Goal: Task Accomplishment & Management: Manage account settings

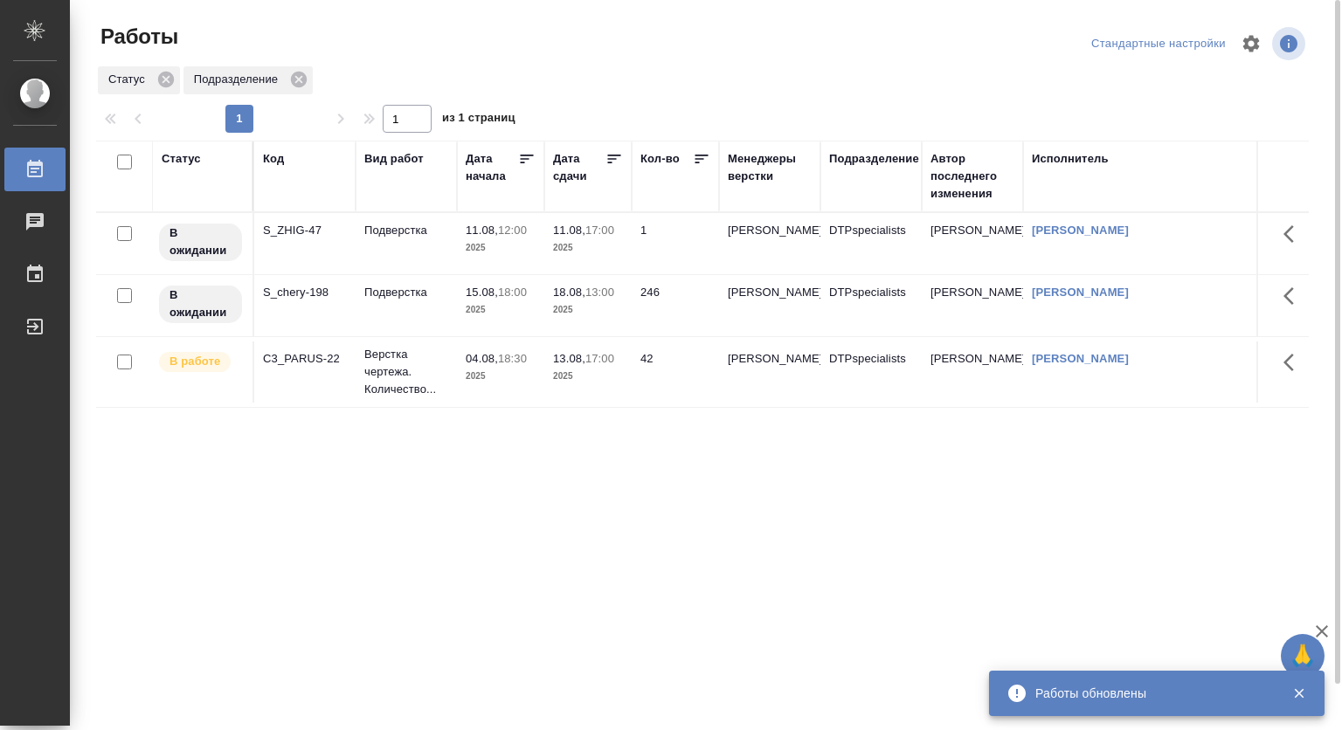
click at [787, 554] on div "Статус Код Вид работ Дата начала Дата сдачи Кол-во Менеджеры верстки Подразделе…" at bounding box center [702, 455] width 1212 height 629
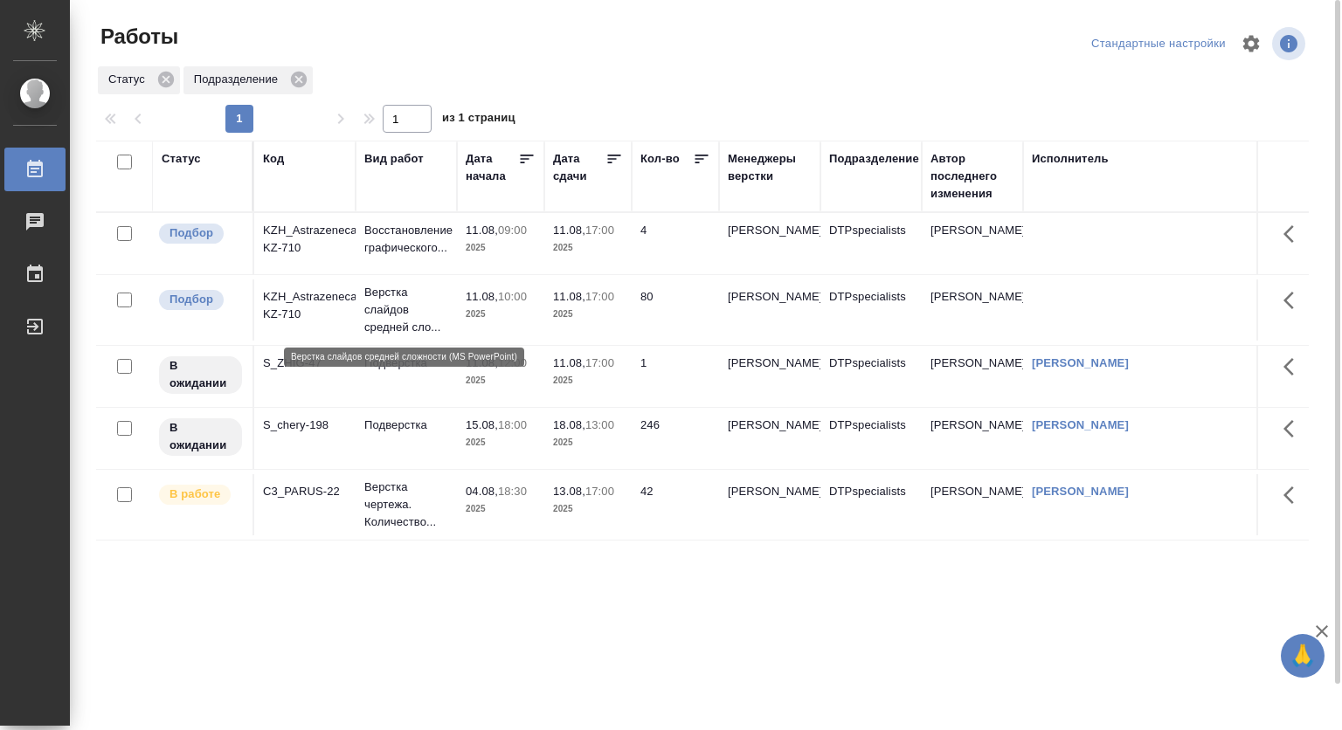
click at [411, 310] on p "Верстка слайдов средней сло..." at bounding box center [406, 310] width 84 height 52
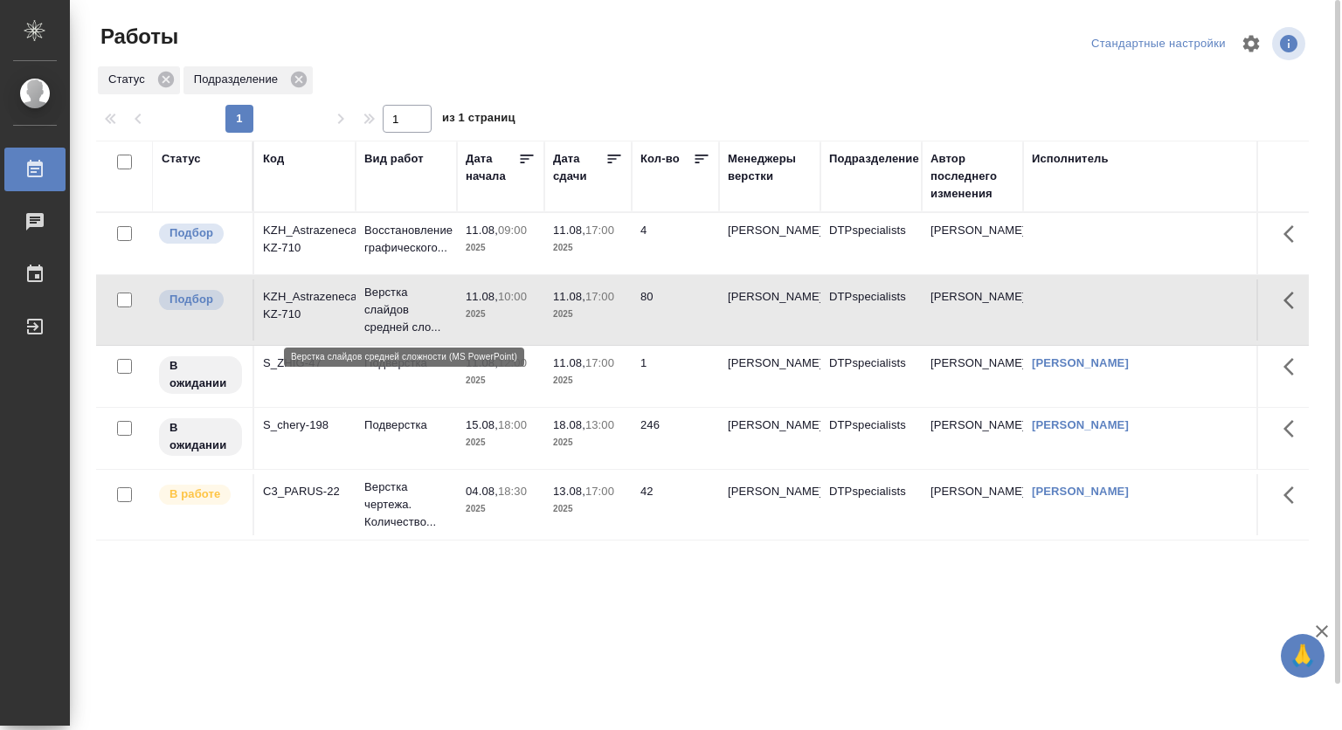
click at [411, 310] on p "Верстка слайдов средней сло..." at bounding box center [406, 310] width 84 height 52
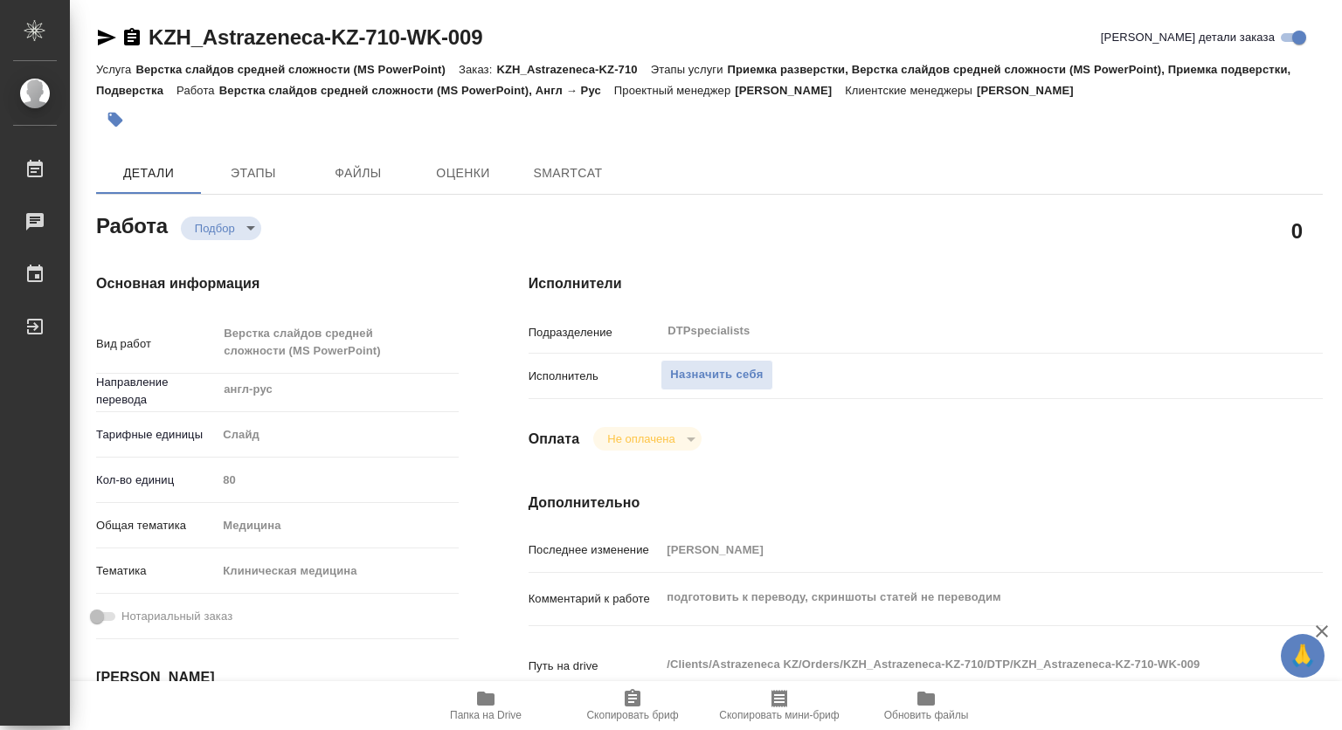
type textarea "x"
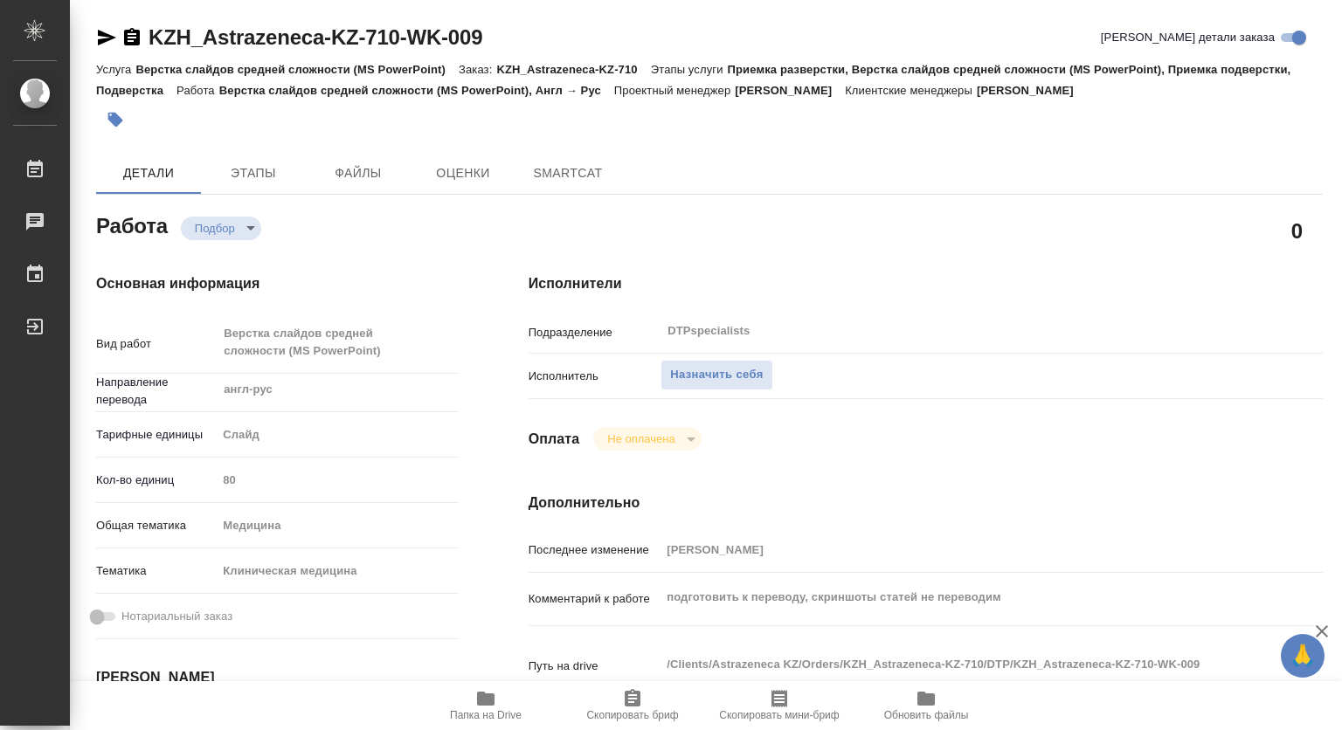
type textarea "x"
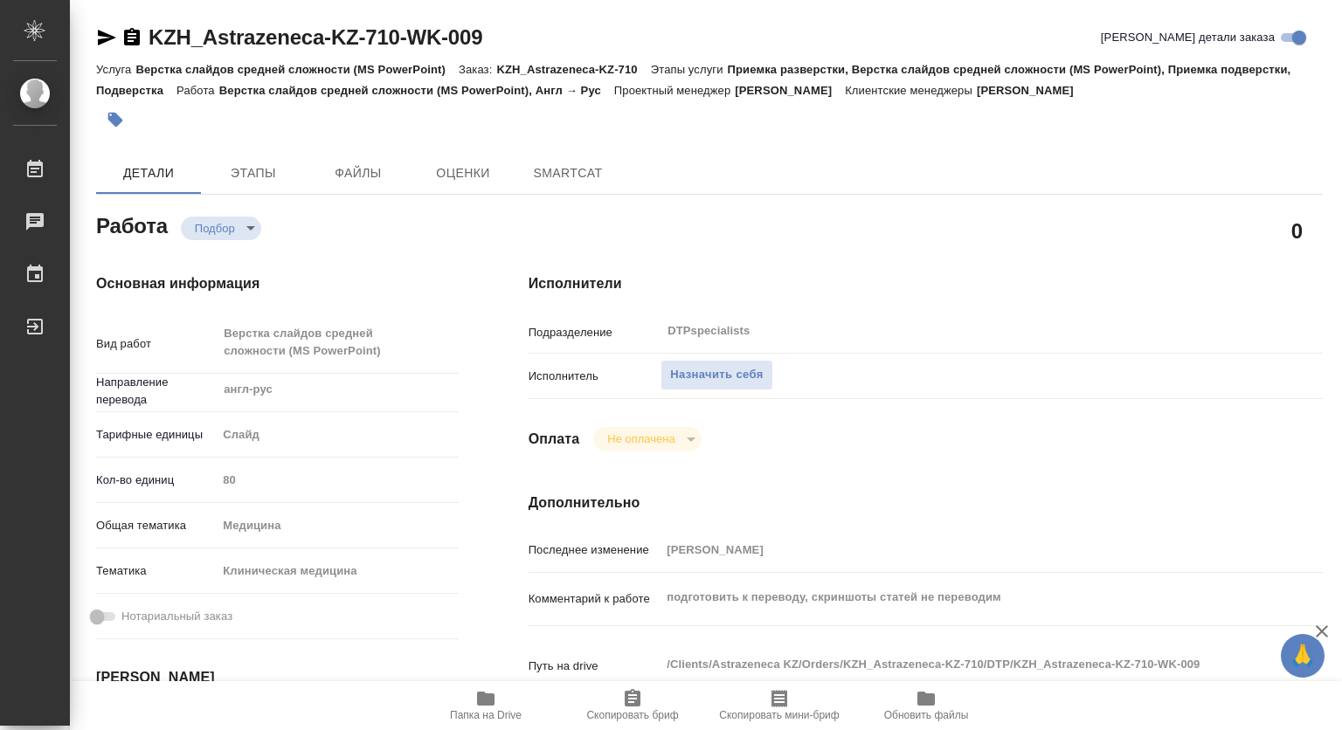
type textarea "x"
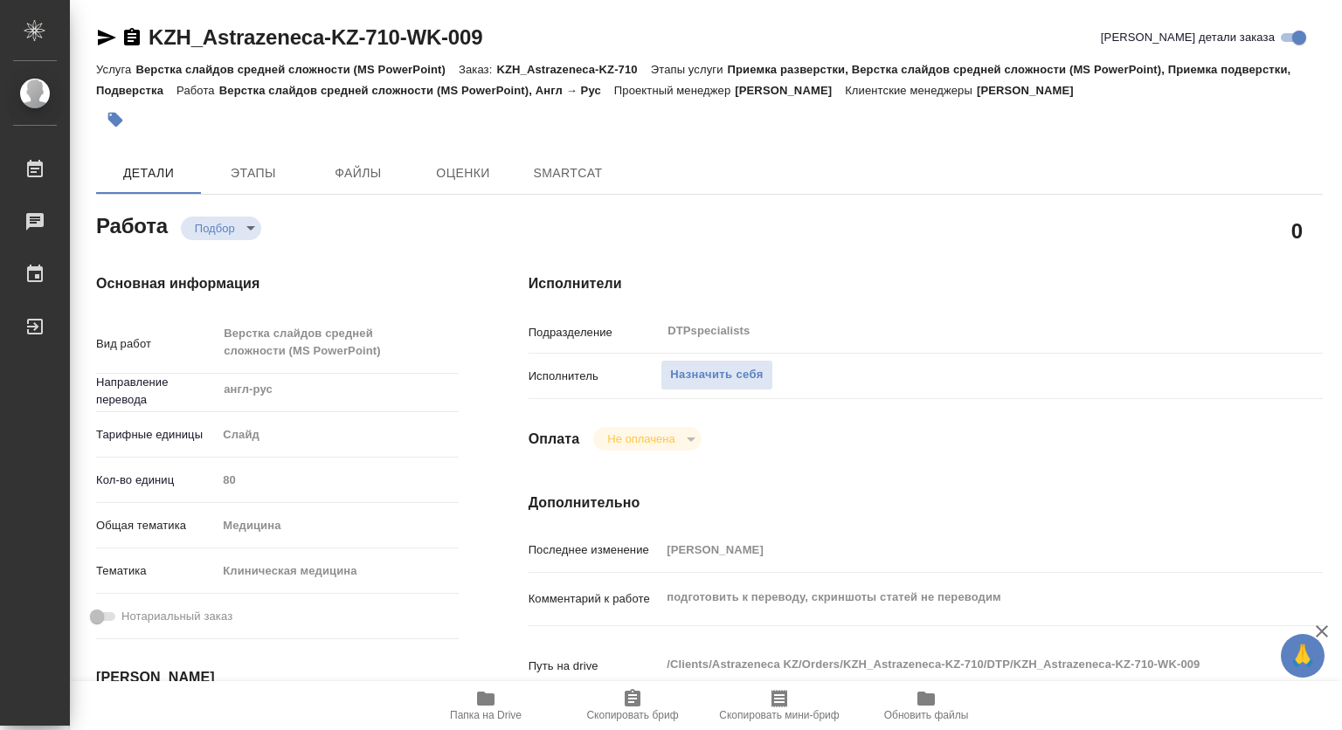
type textarea "x"
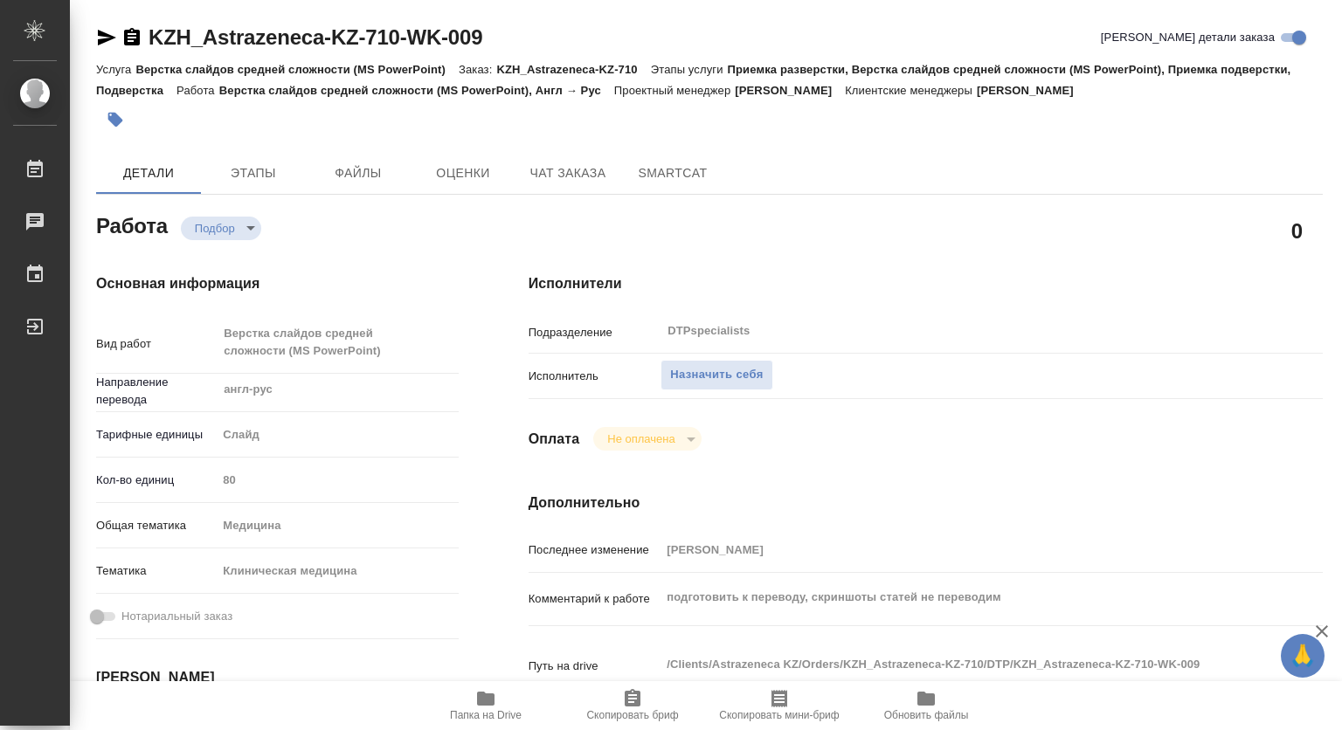
type textarea "x"
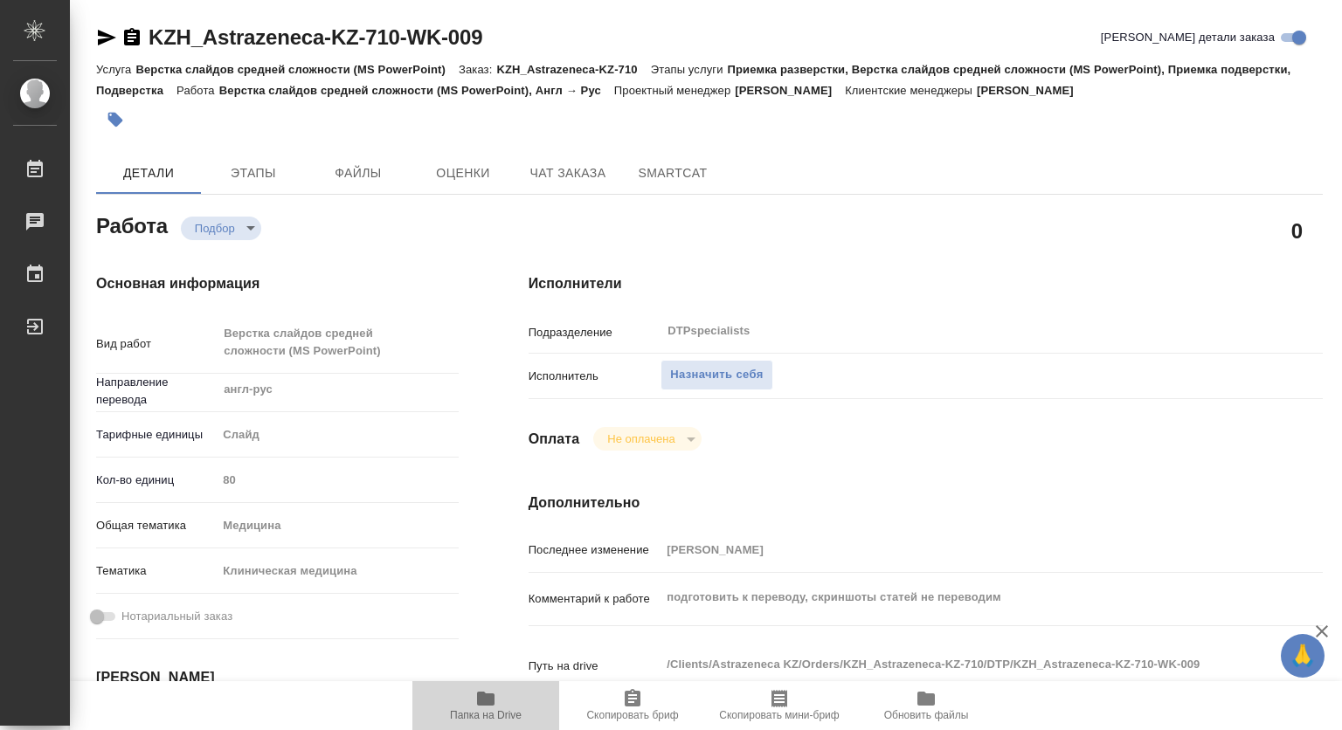
click at [481, 701] on icon "button" at bounding box center [485, 699] width 17 height 14
type textarea "x"
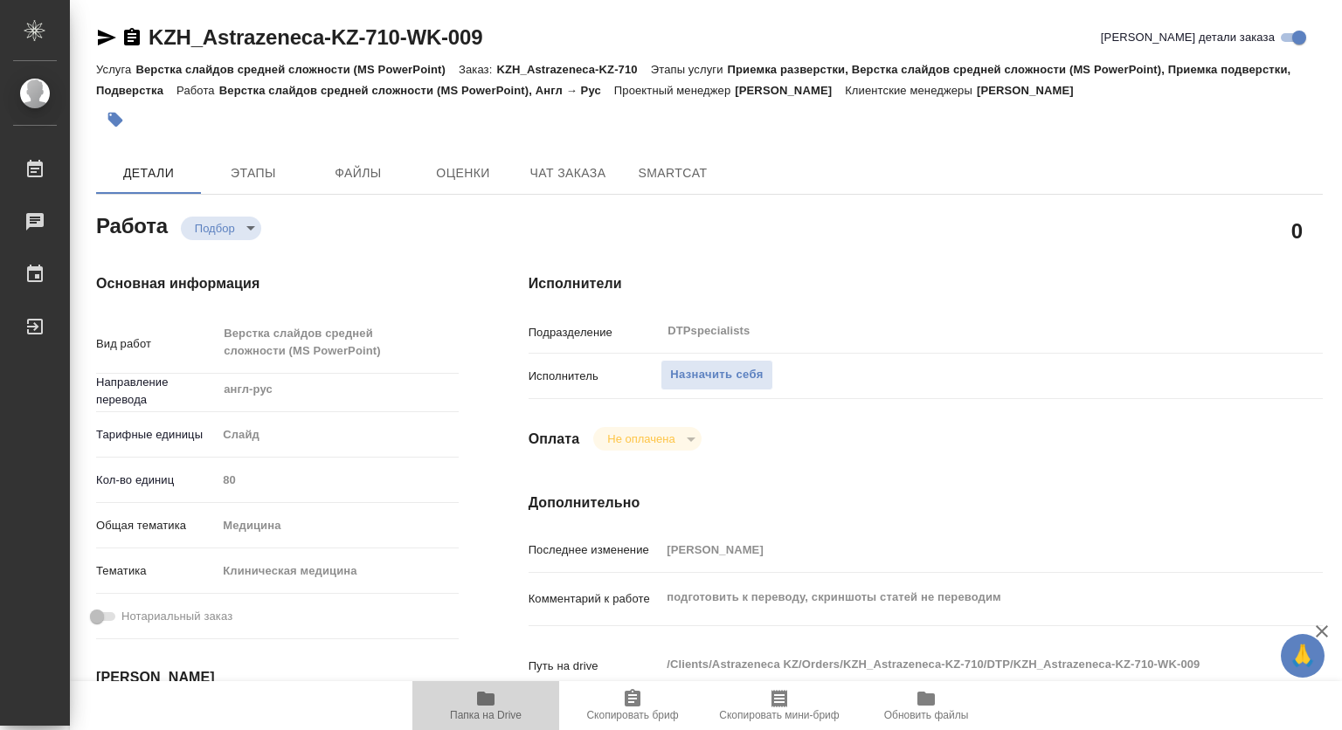
type textarea "x"
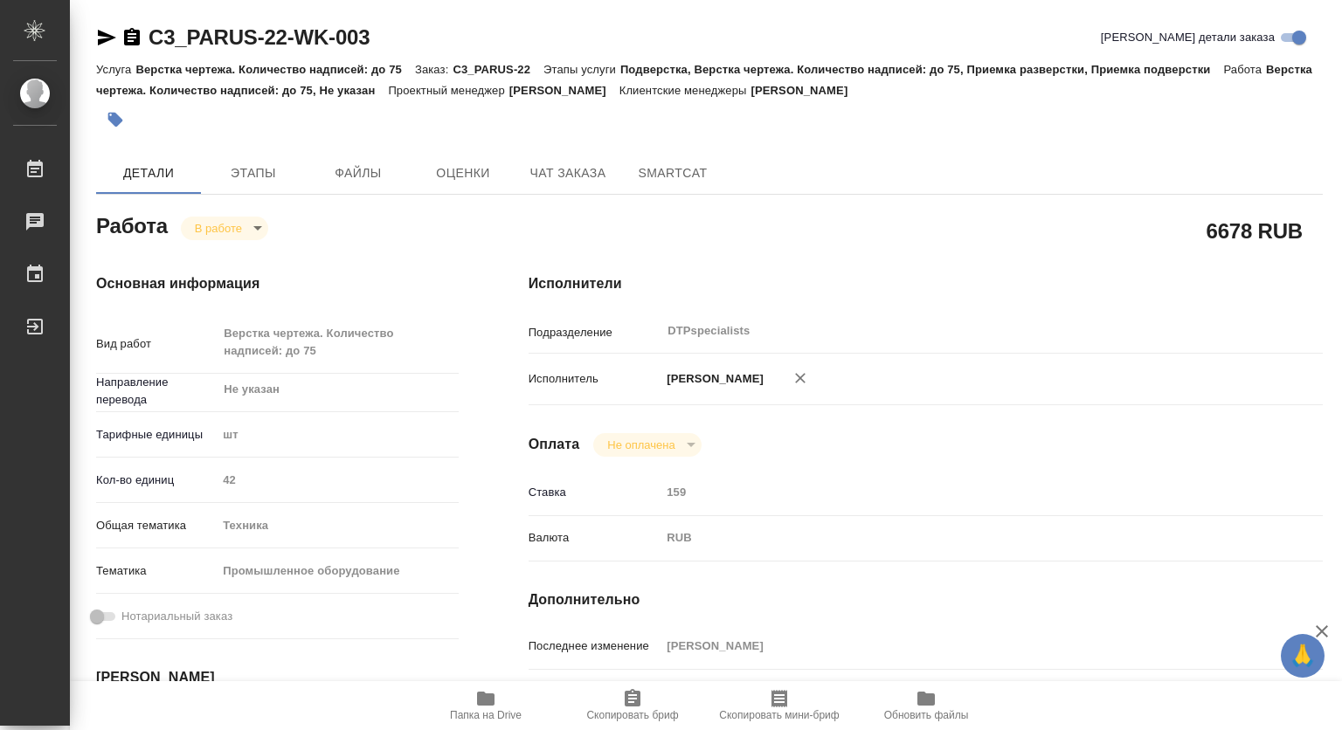
click at [486, 713] on span "Папка на Drive" at bounding box center [486, 715] width 72 height 12
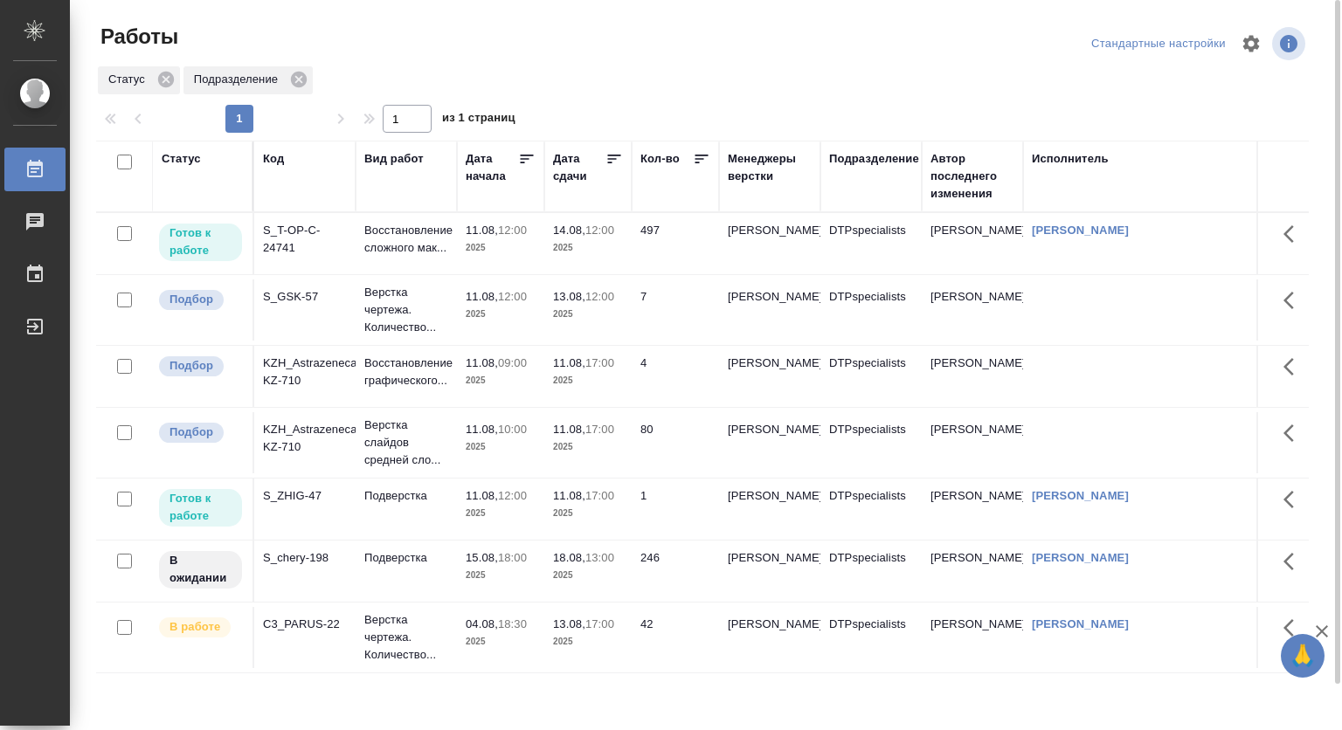
click at [523, 495] on span "11.08, 12:00" at bounding box center [501, 495] width 70 height 17
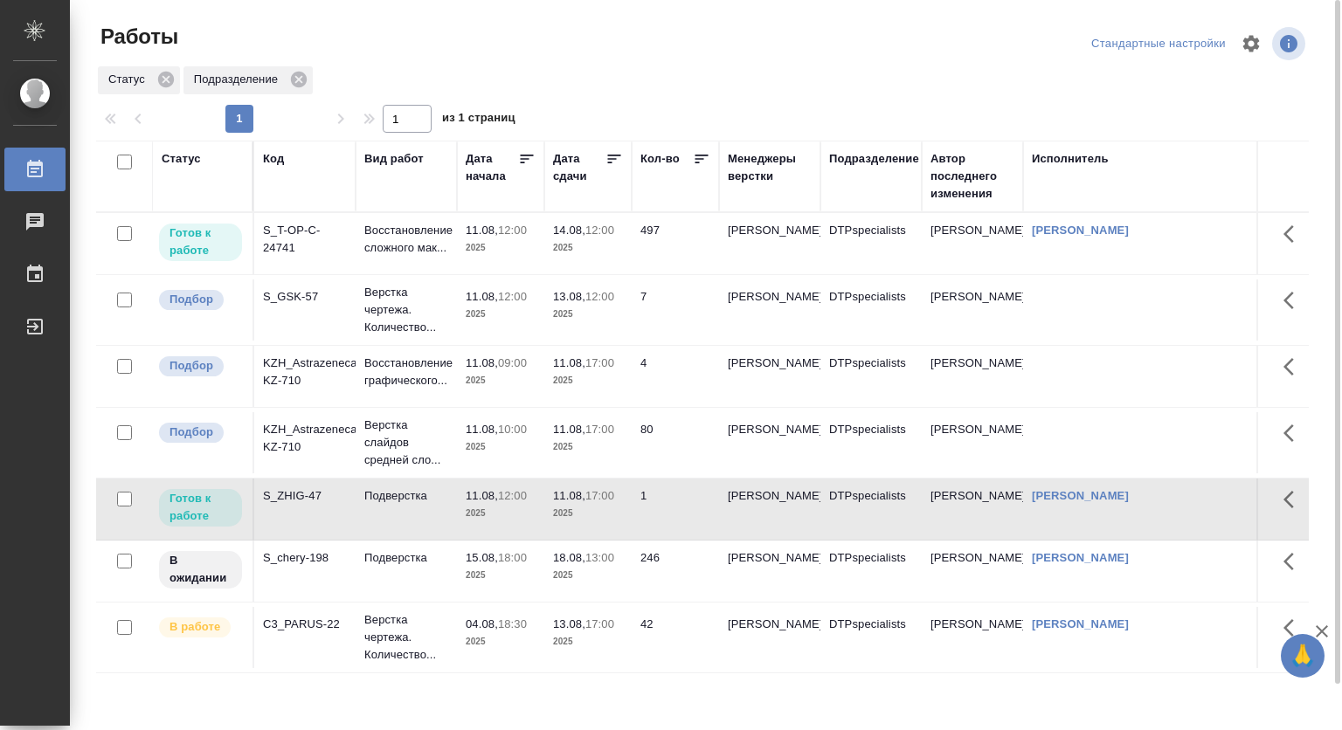
click at [478, 501] on p "11.08," at bounding box center [482, 495] width 32 height 13
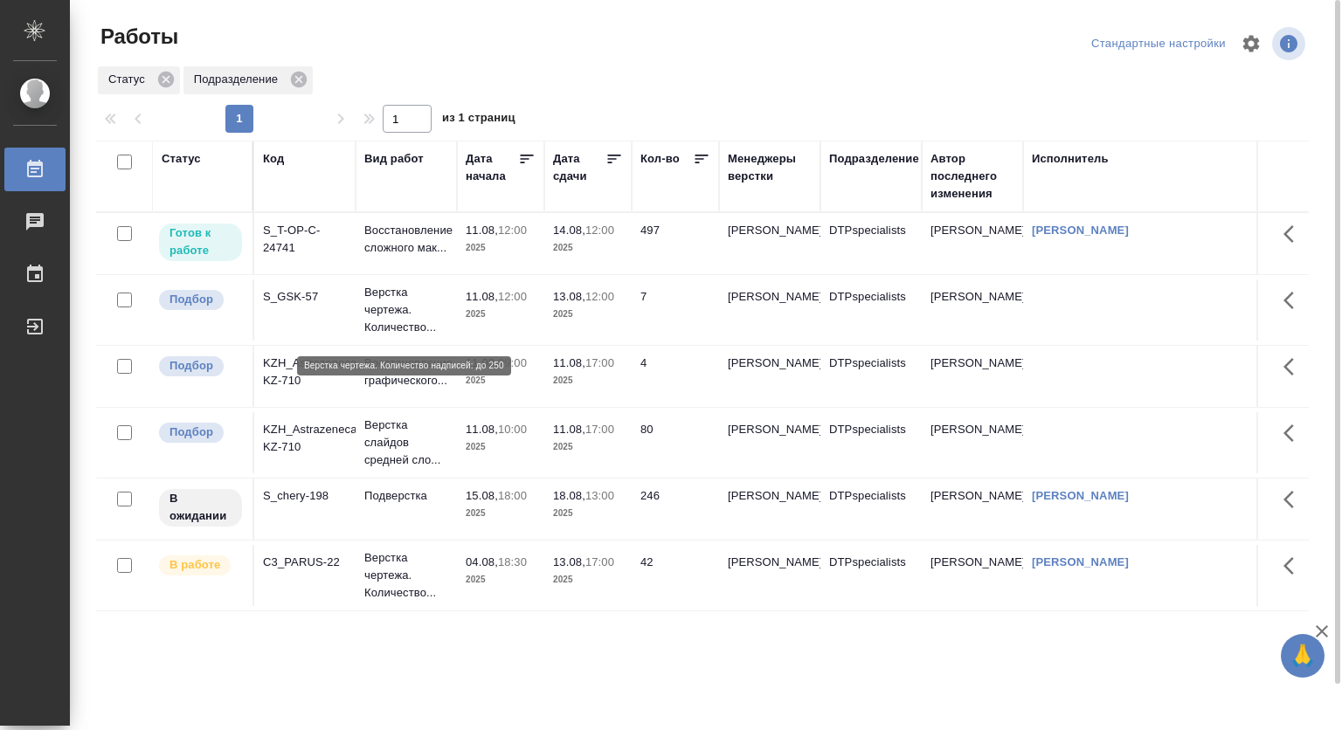
click at [395, 325] on p "Верстка чертежа. Количество..." at bounding box center [406, 310] width 84 height 52
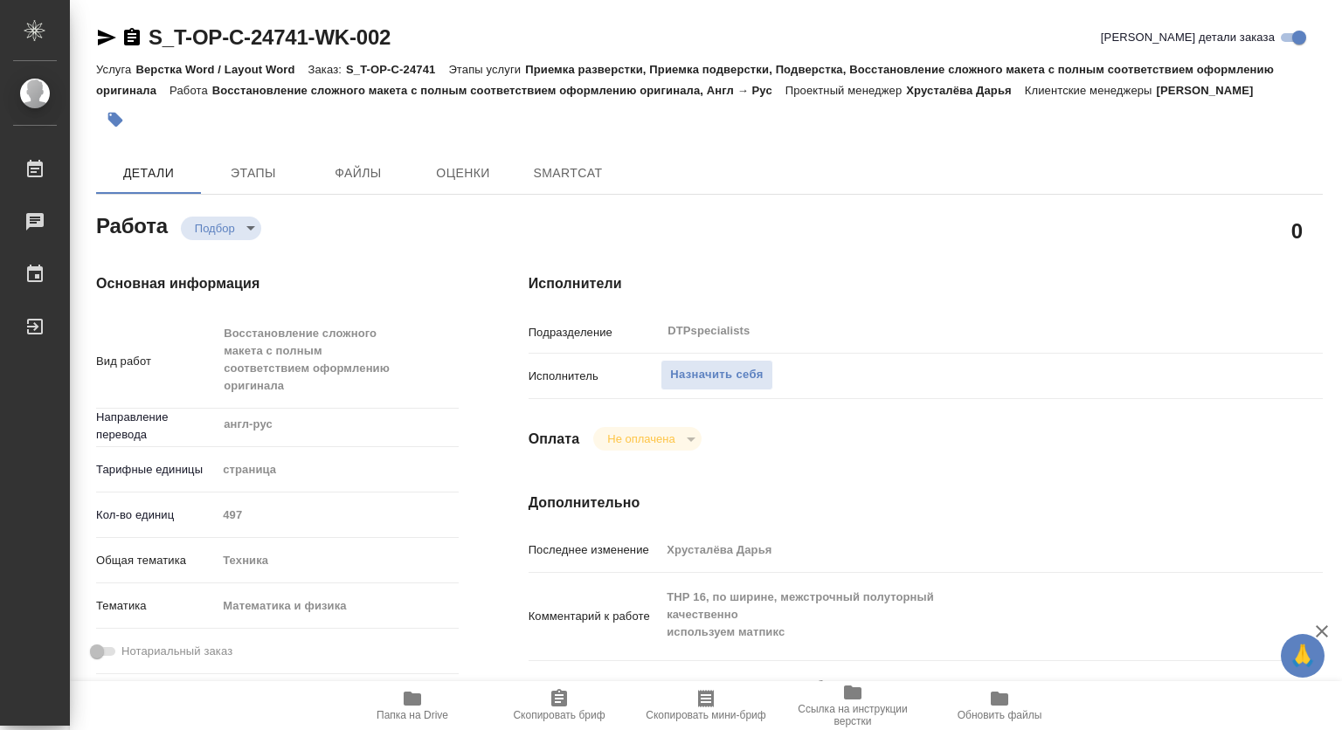
type textarea "x"
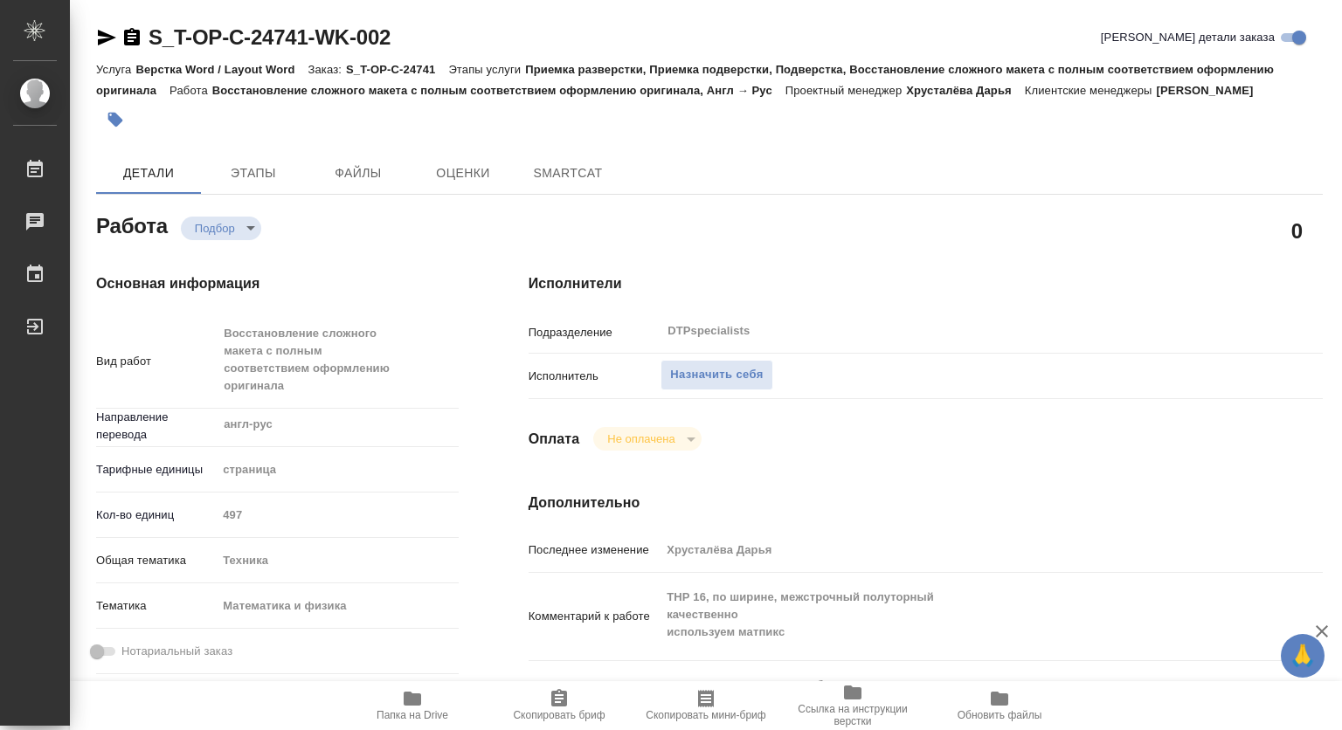
type textarea "x"
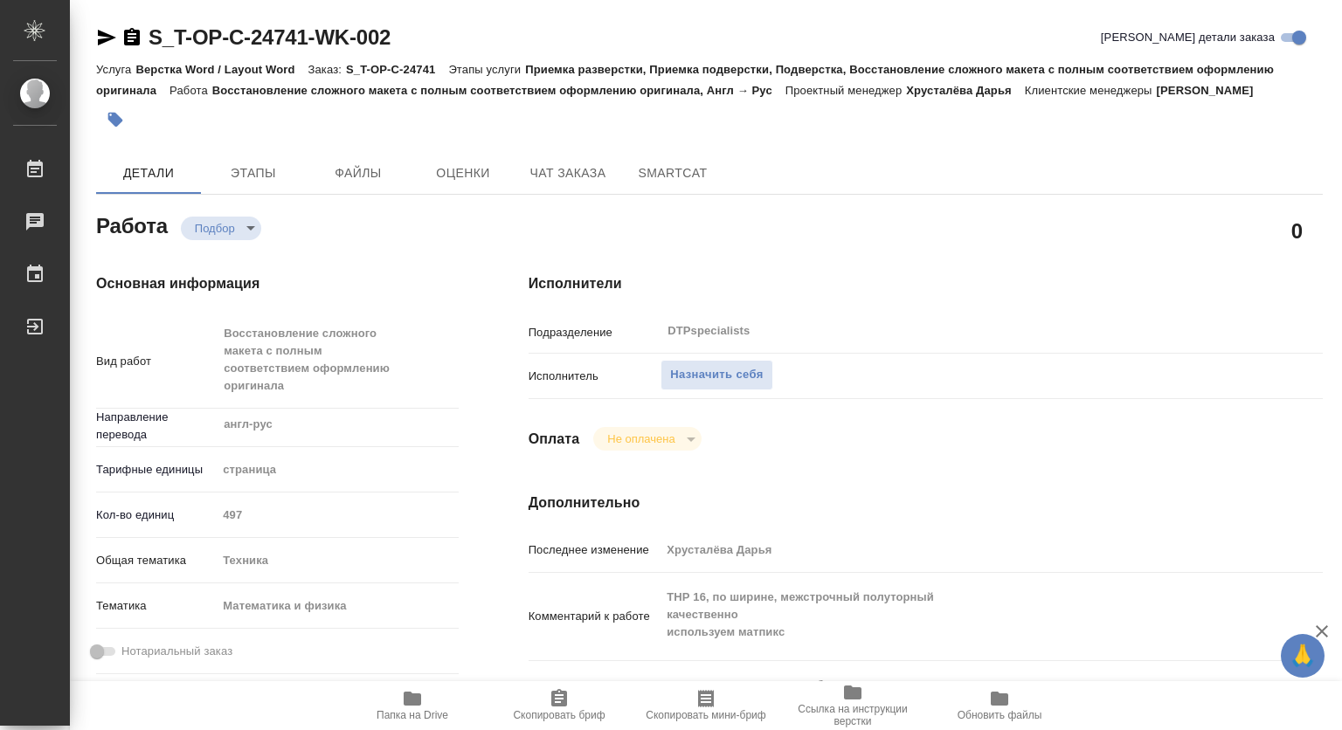
type textarea "x"
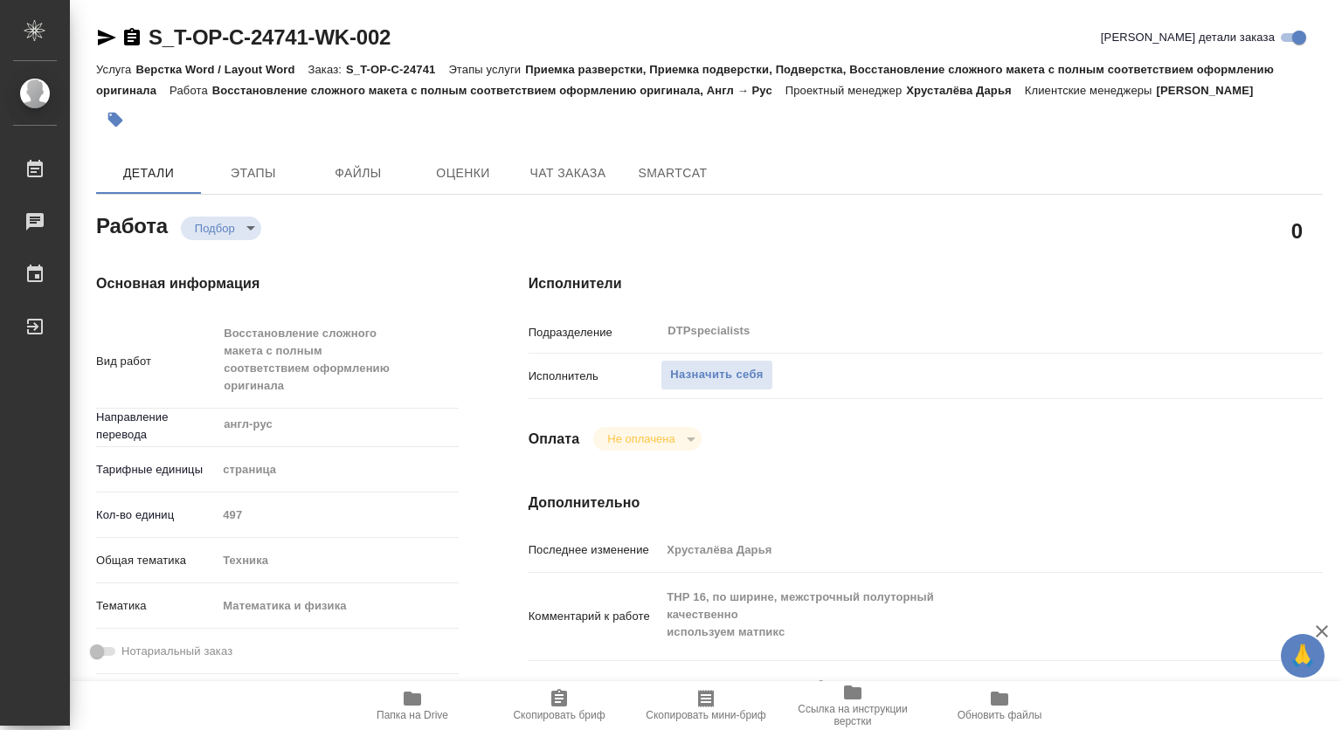
scroll to position [262, 0]
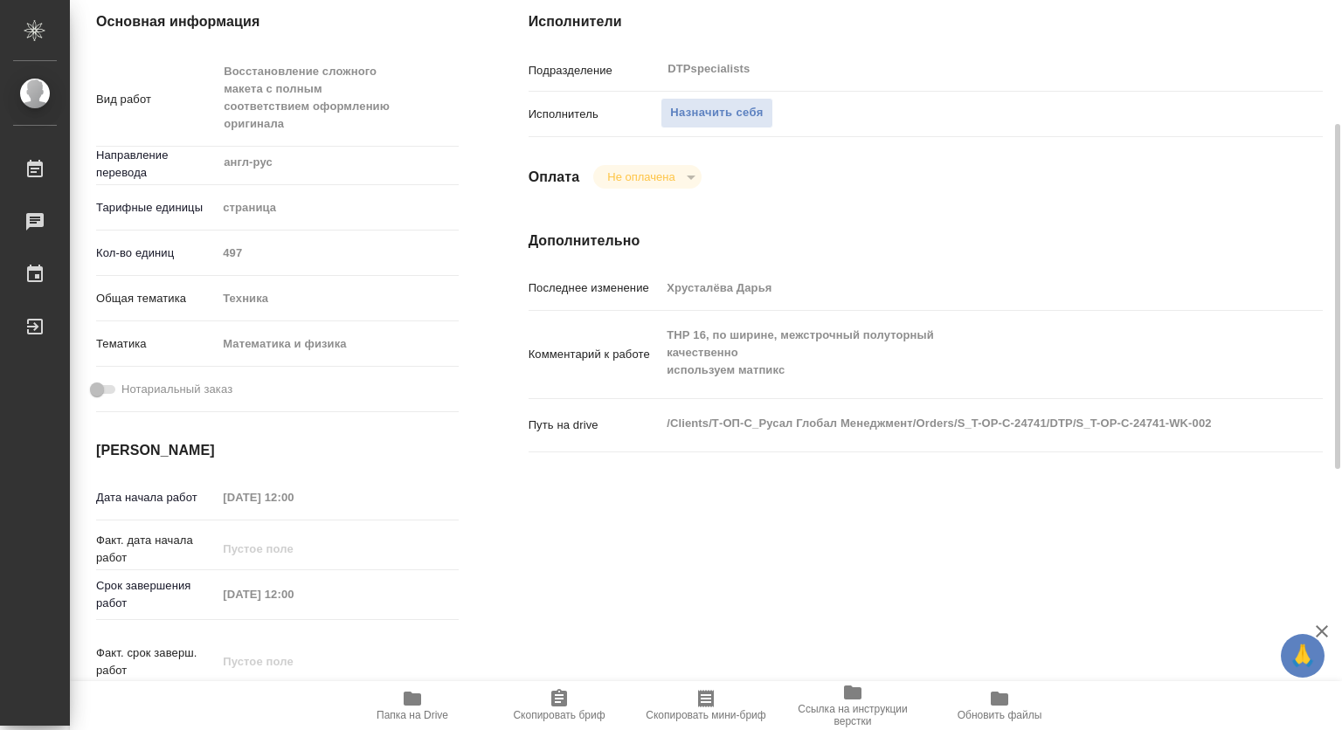
type textarea "x"
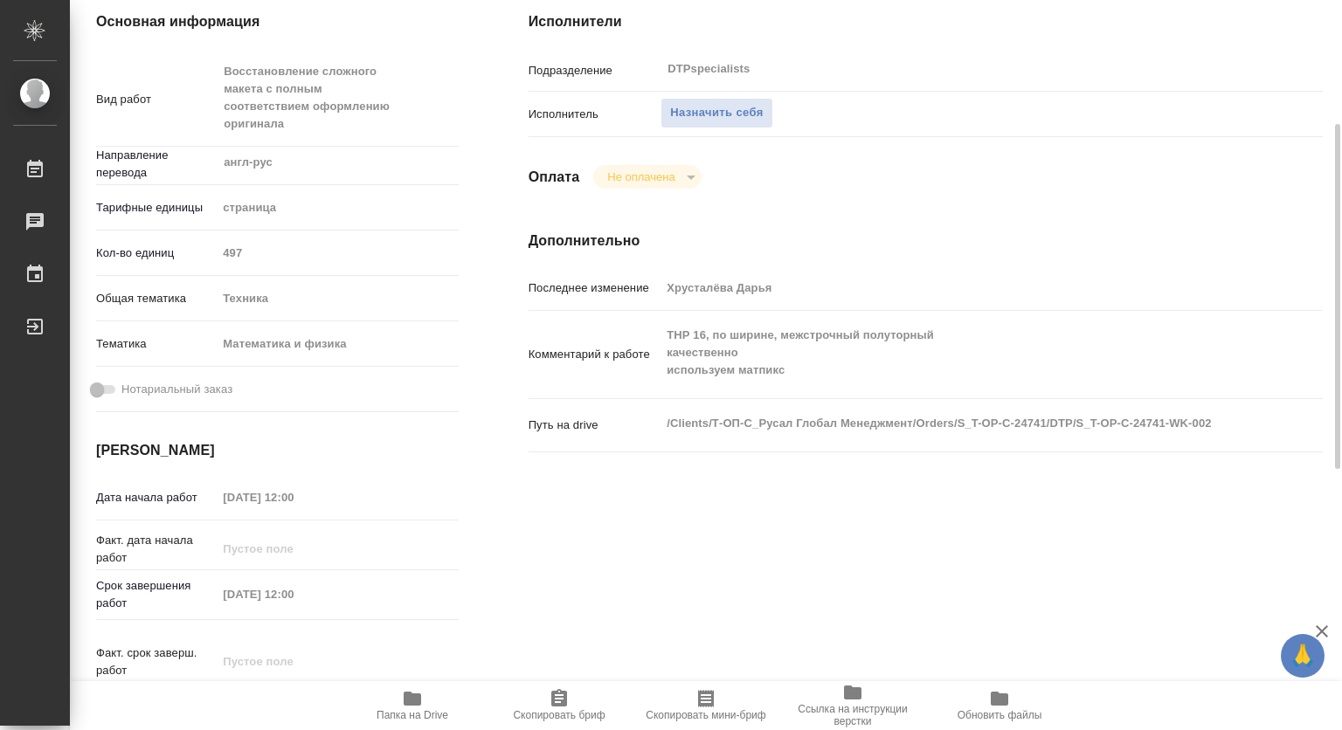
scroll to position [0, 0]
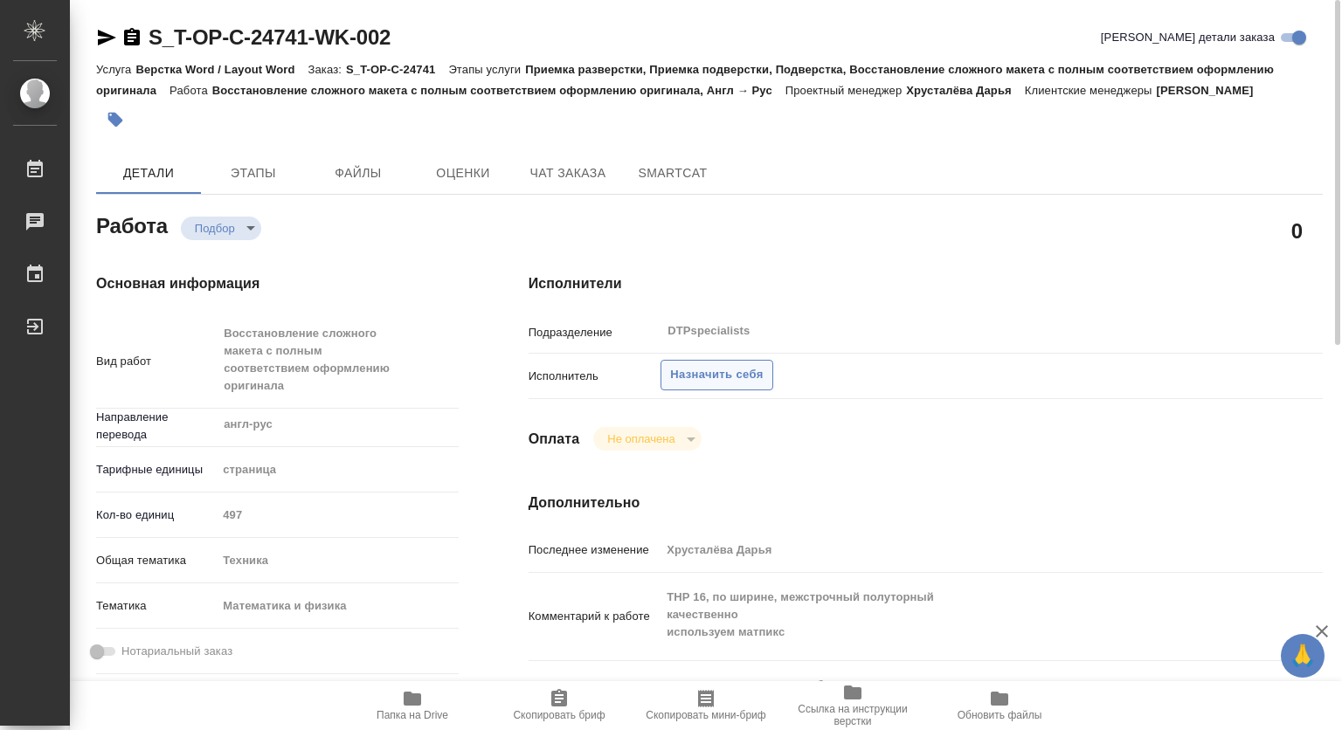
click at [743, 373] on span "Назначить себя" at bounding box center [716, 375] width 93 height 20
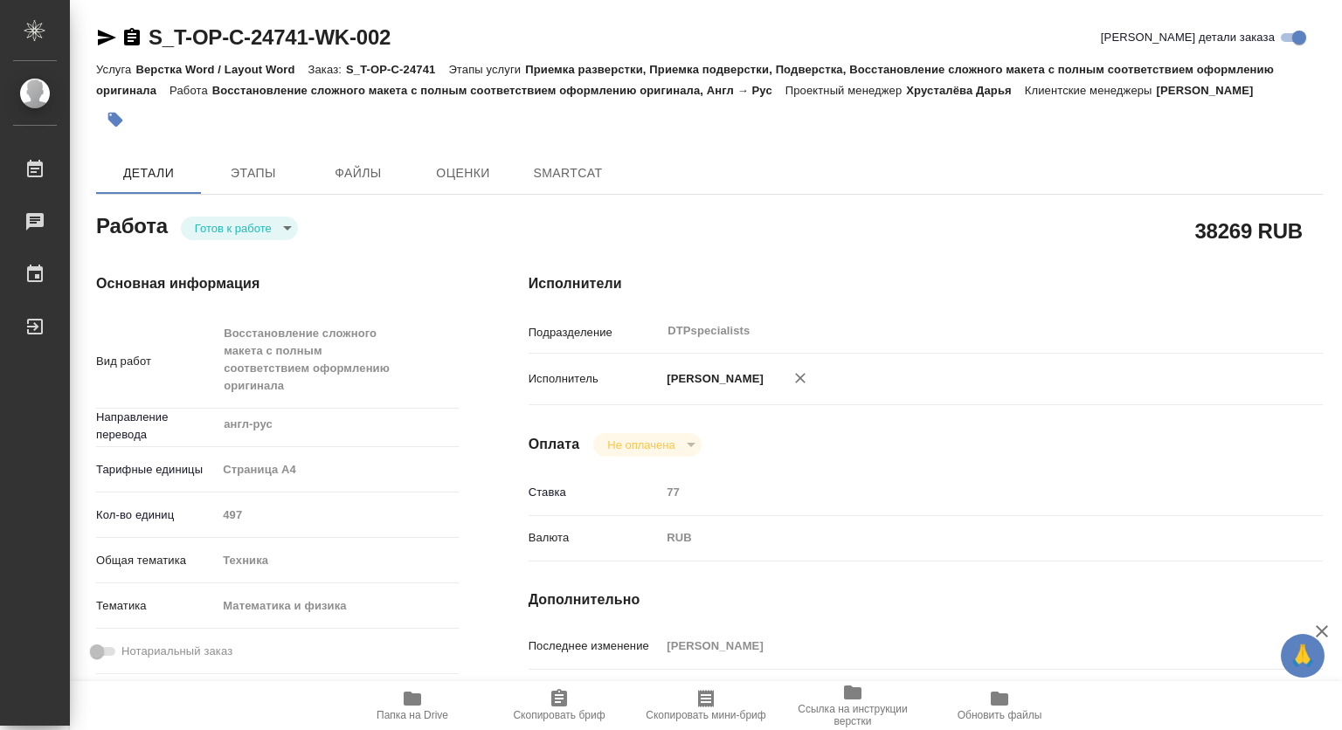
type textarea "x"
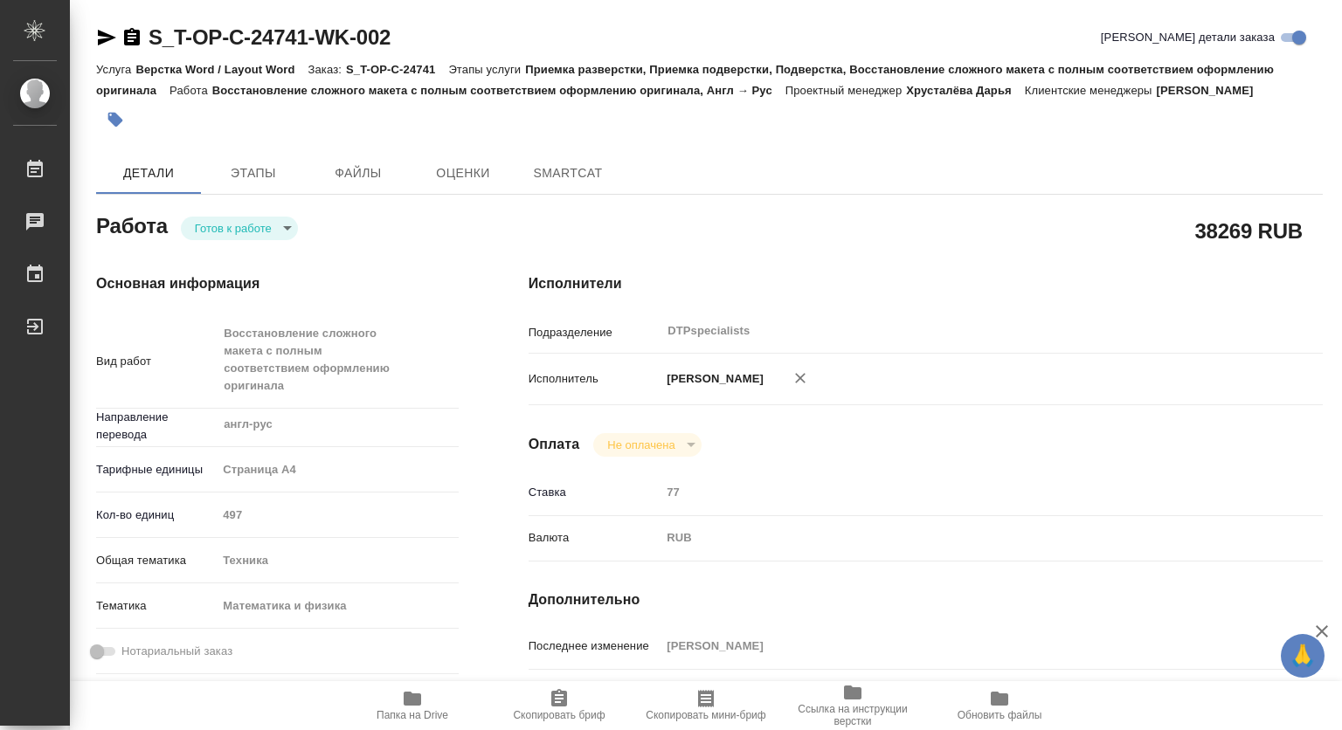
type textarea "x"
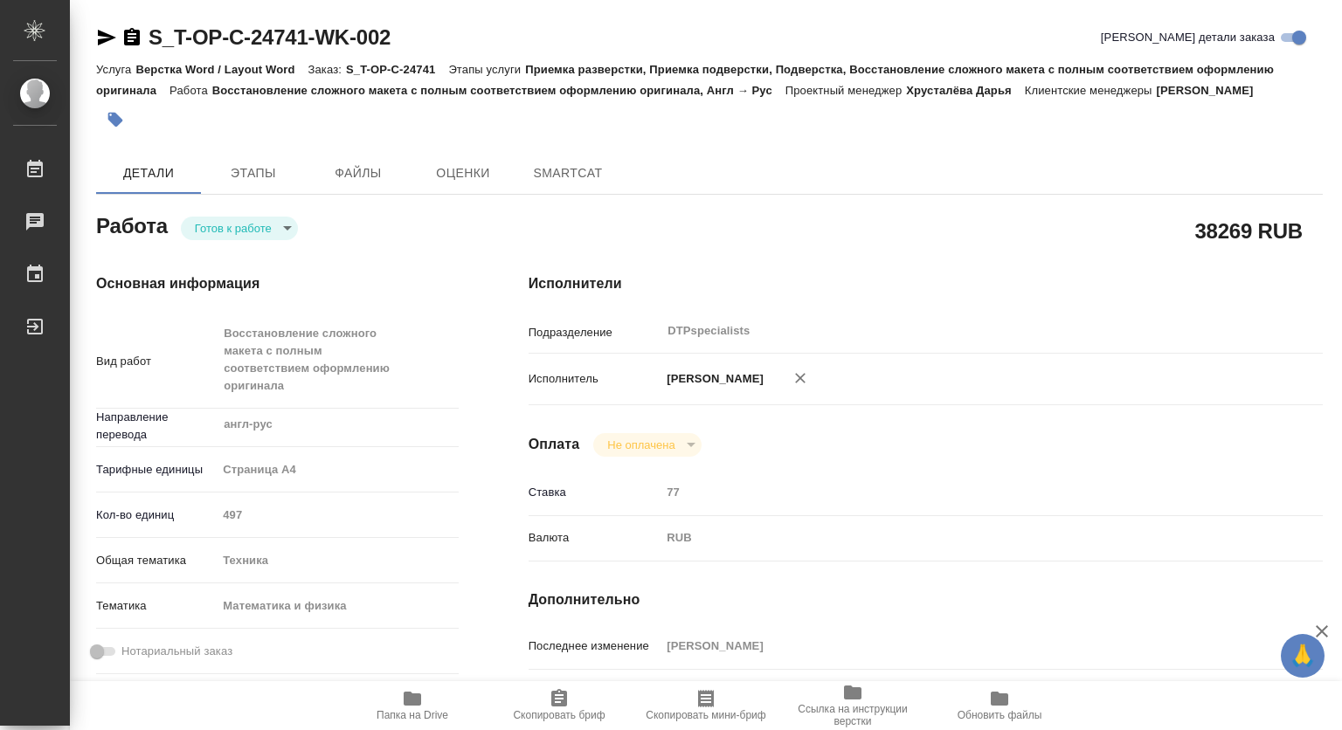
type textarea "x"
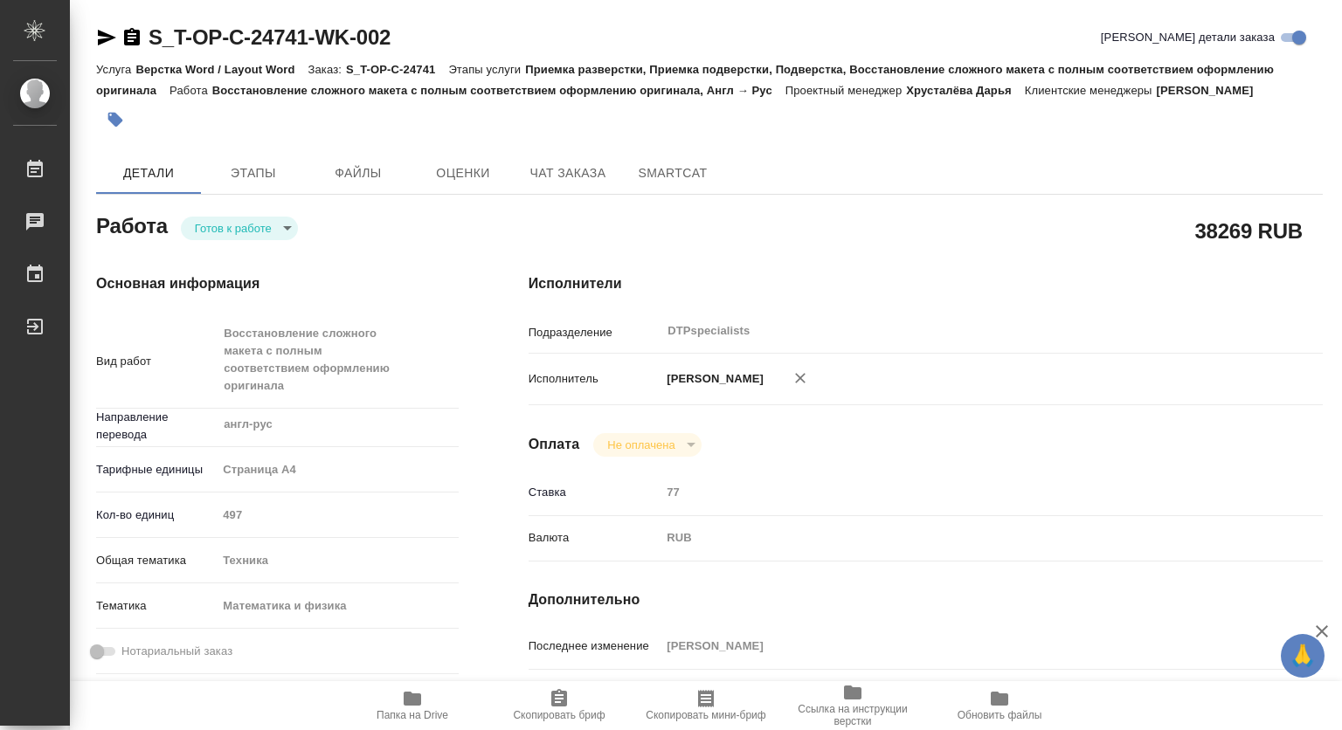
type textarea "x"
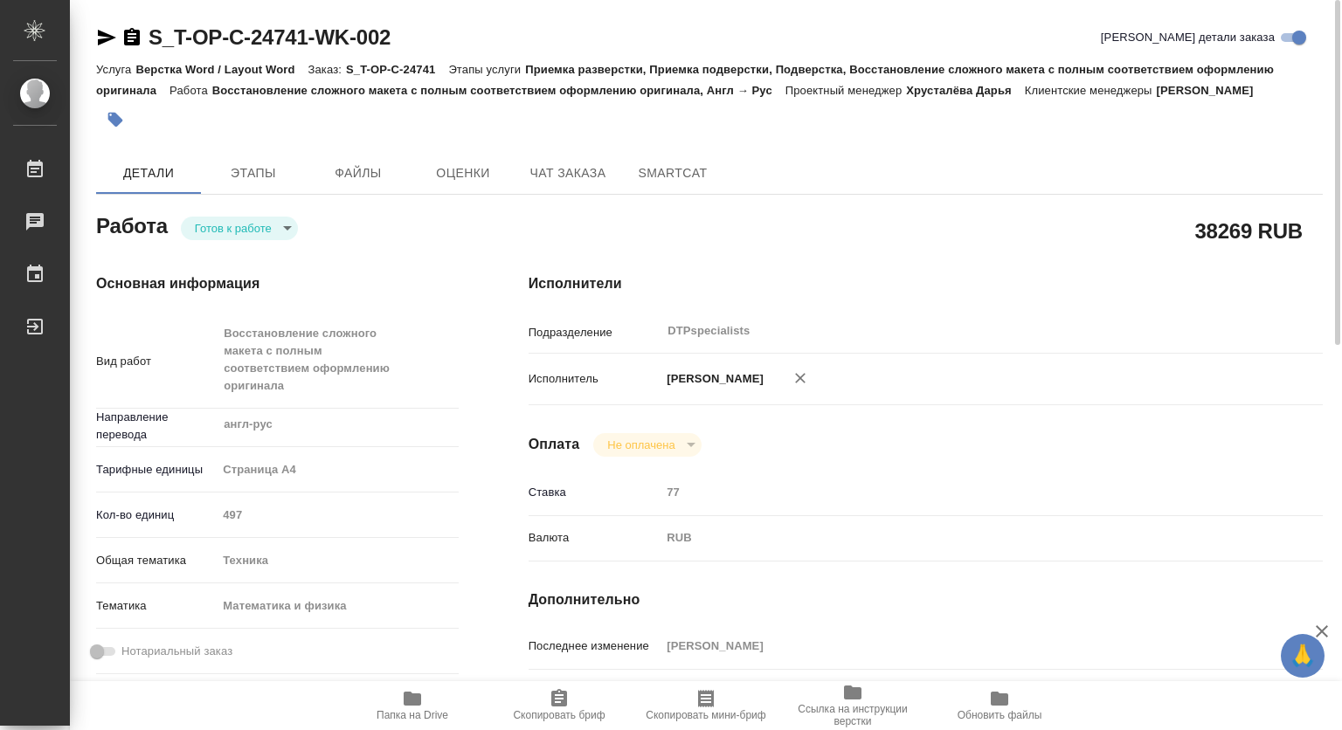
click at [405, 694] on icon "button" at bounding box center [412, 699] width 17 height 14
click at [266, 223] on body "🙏 .cls-1 fill:#fff; AWATERA Kovtun Svetlana Работы 0 Чаты График Выйти S_T-OP-C…" at bounding box center [671, 365] width 1342 height 730
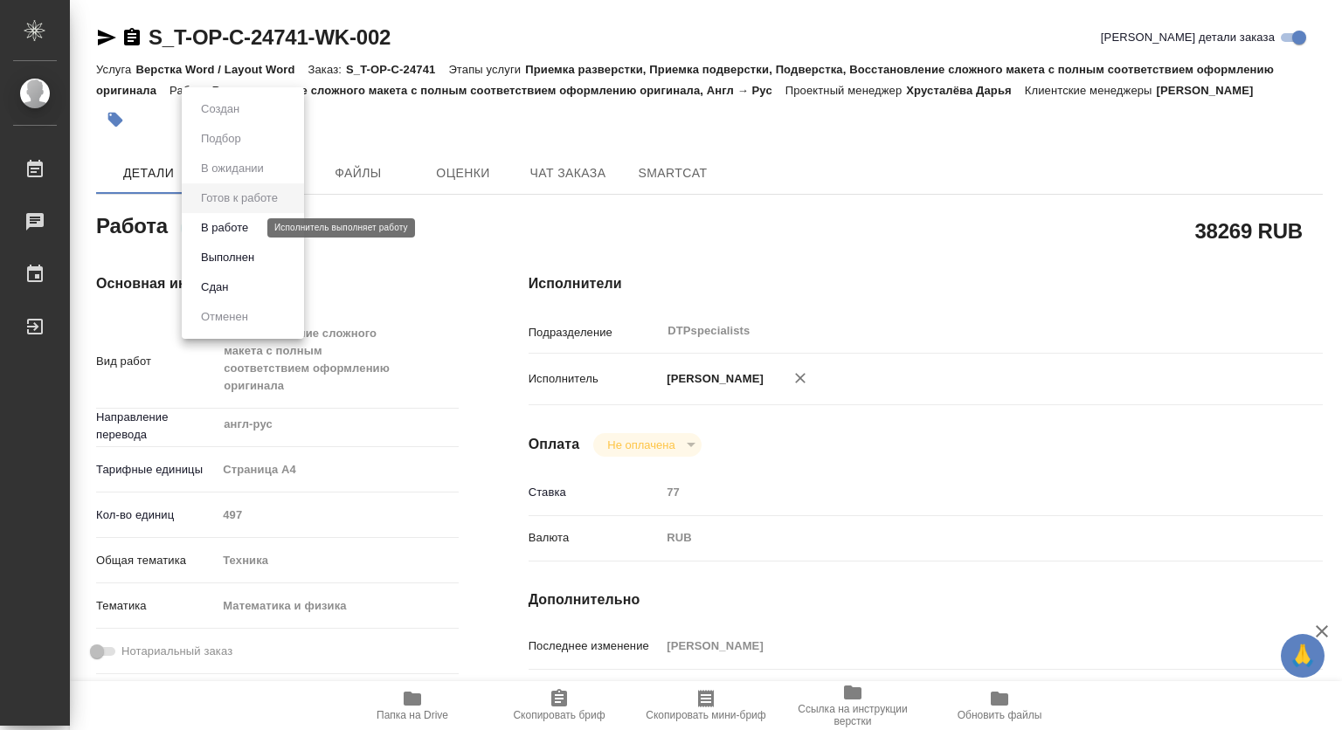
click at [240, 232] on button "В работе" at bounding box center [225, 227] width 58 height 19
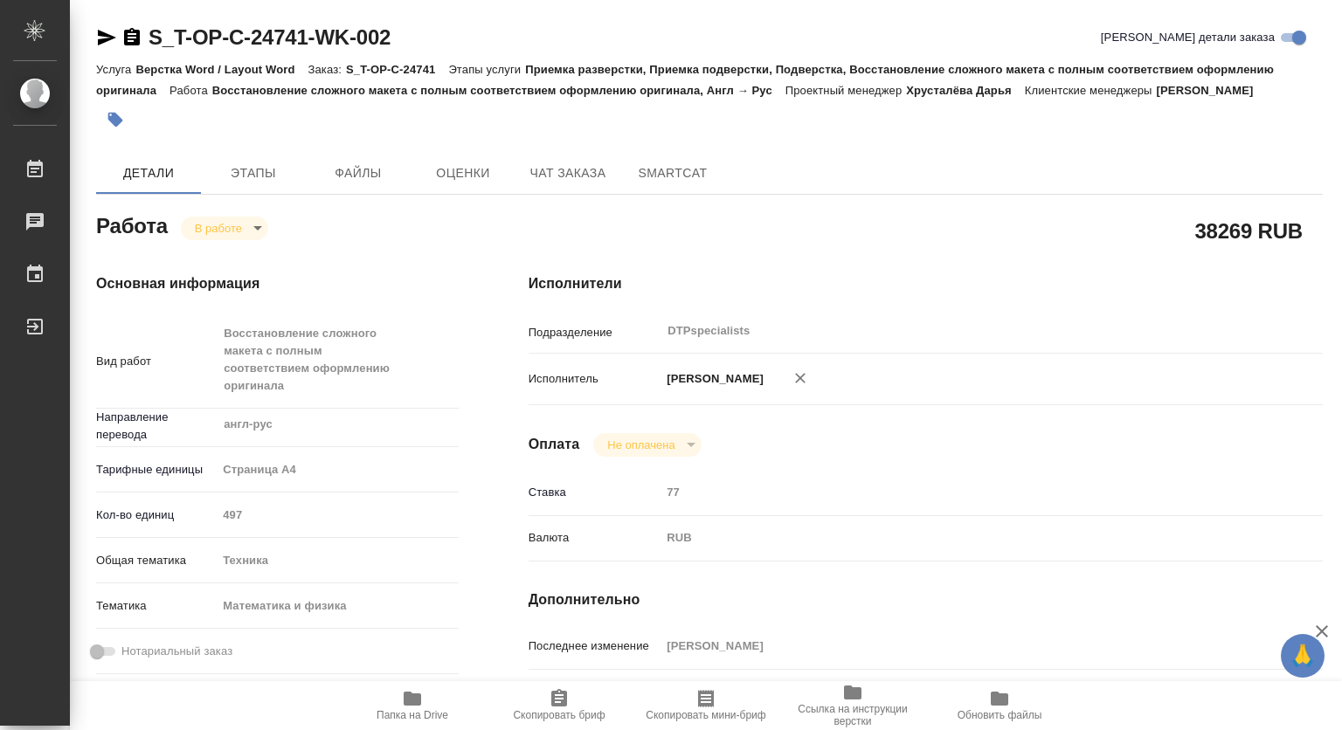
type textarea "x"
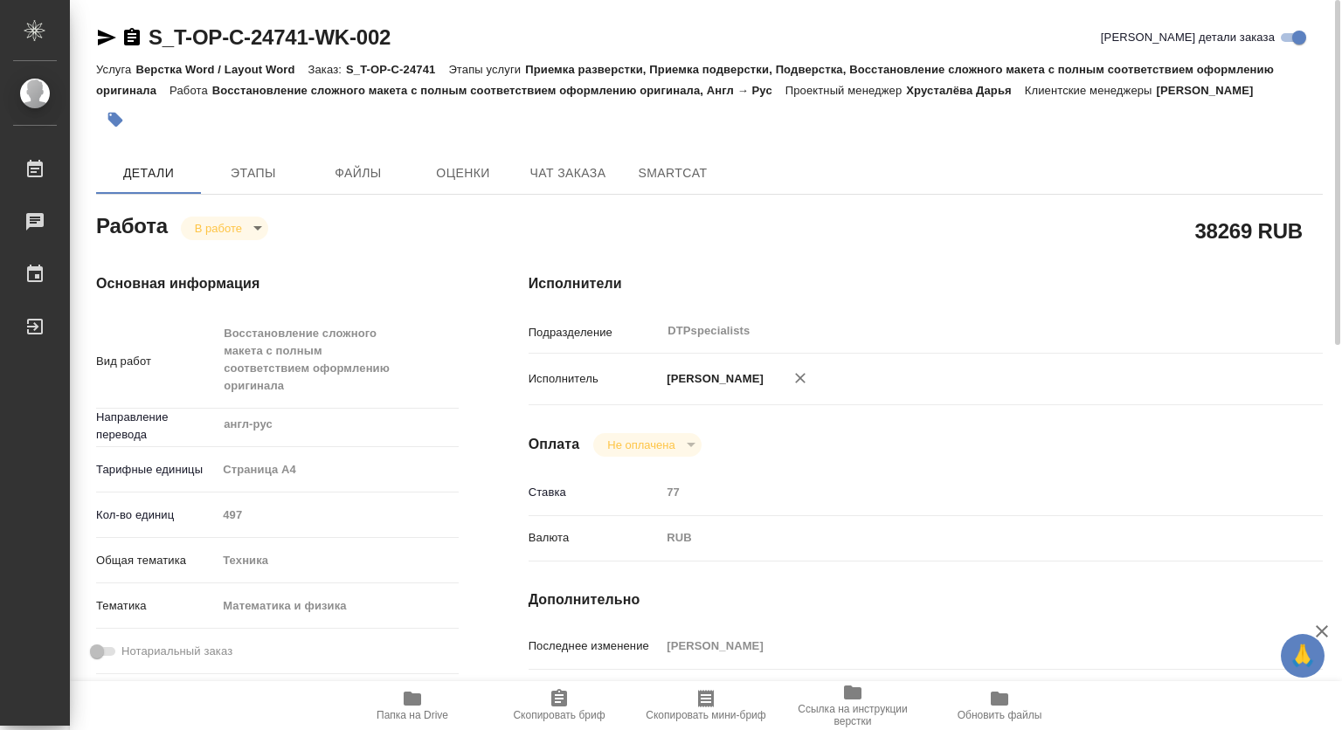
type textarea "x"
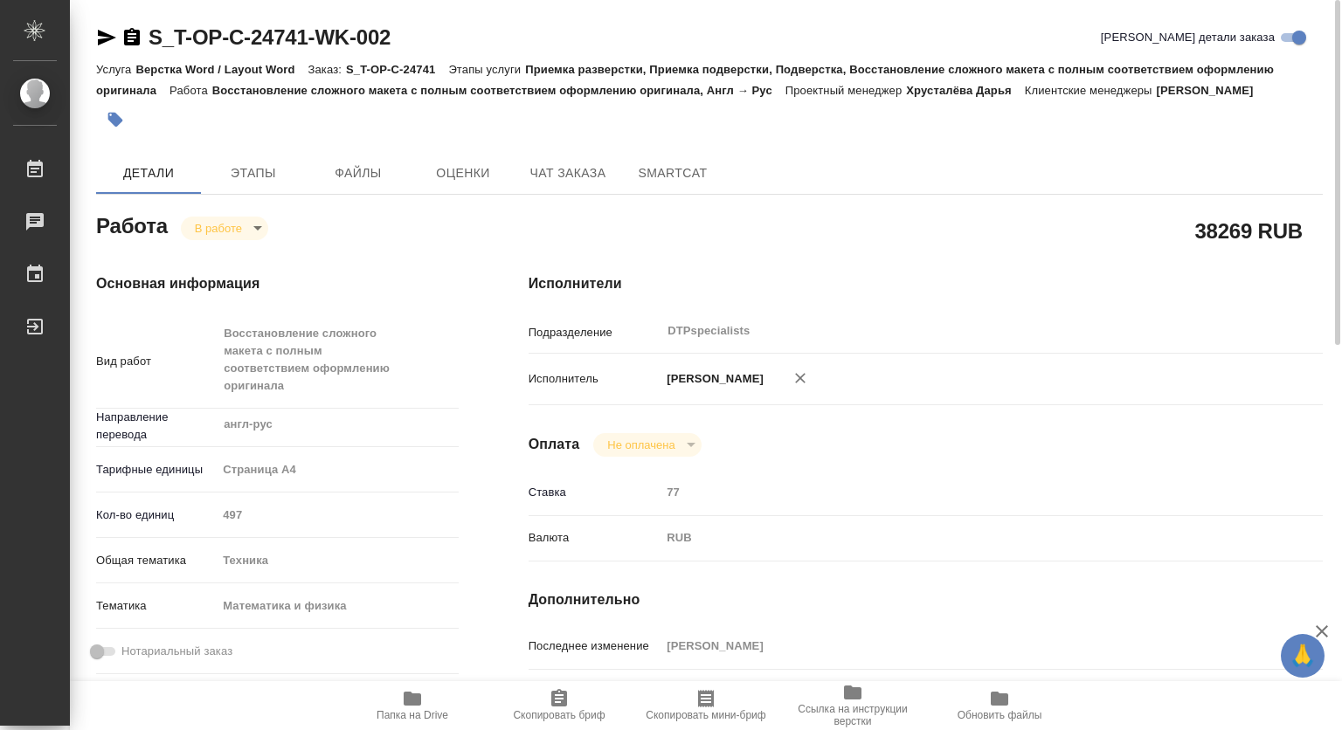
type textarea "x"
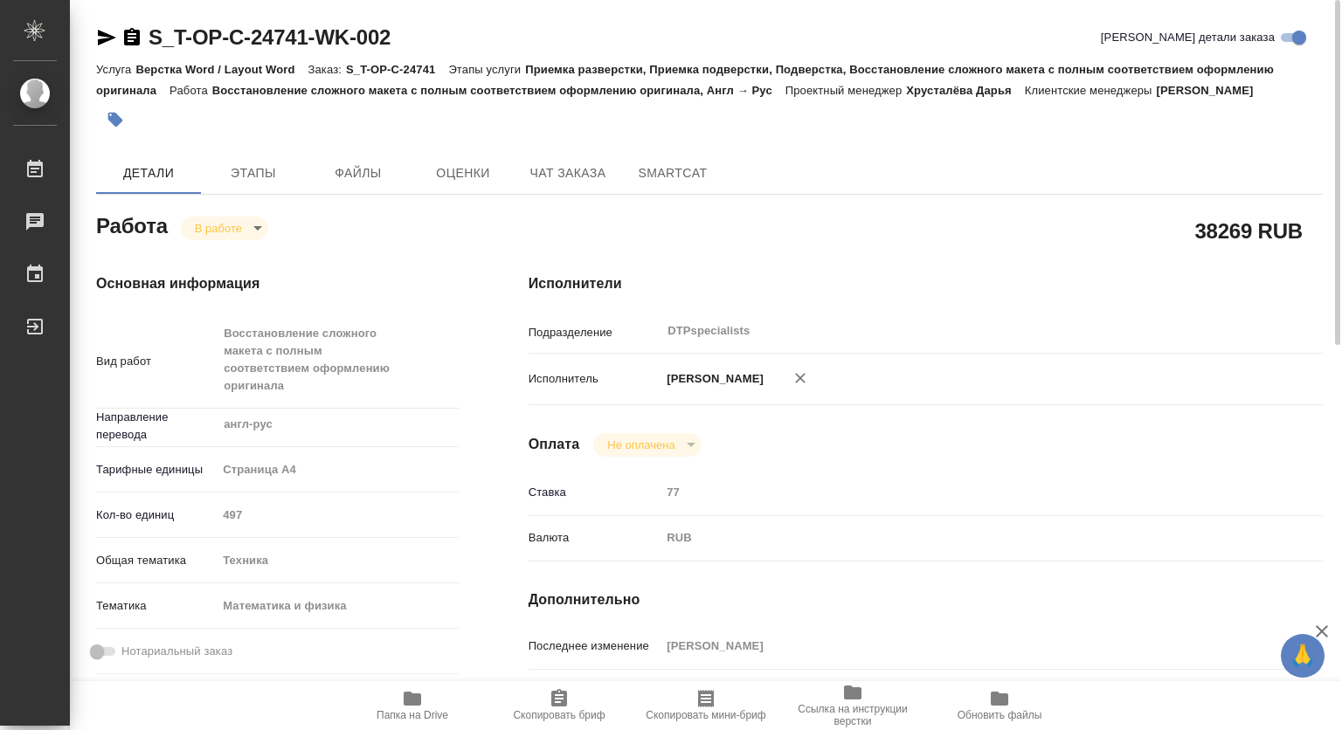
type textarea "x"
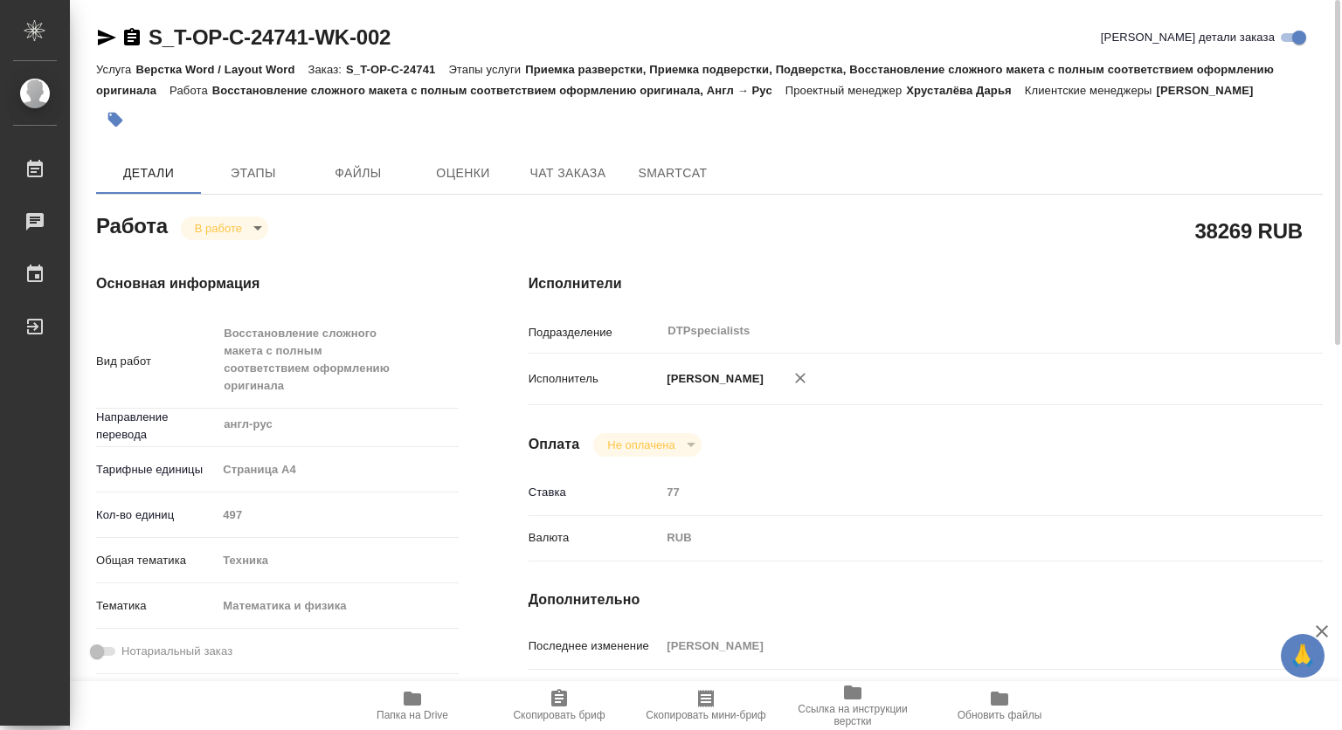
click at [135, 30] on icon "button" at bounding box center [132, 36] width 16 height 17
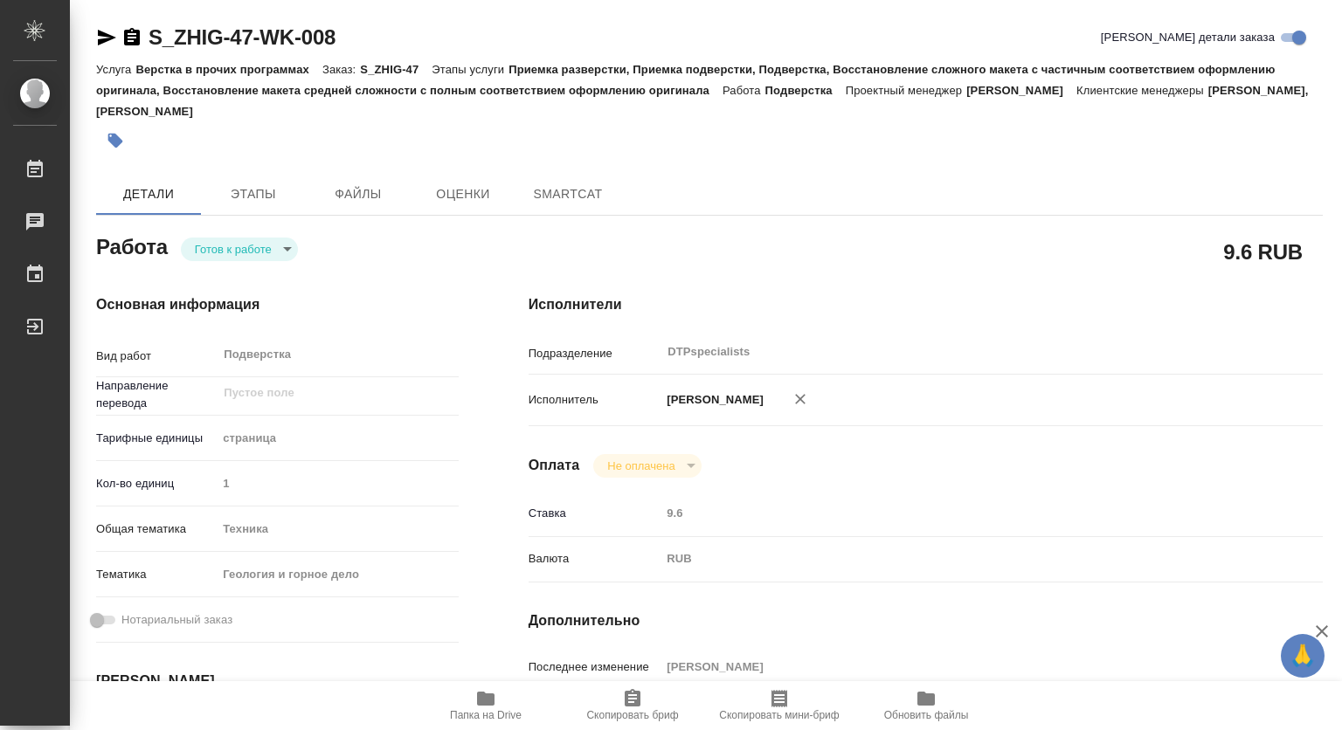
type textarea "x"
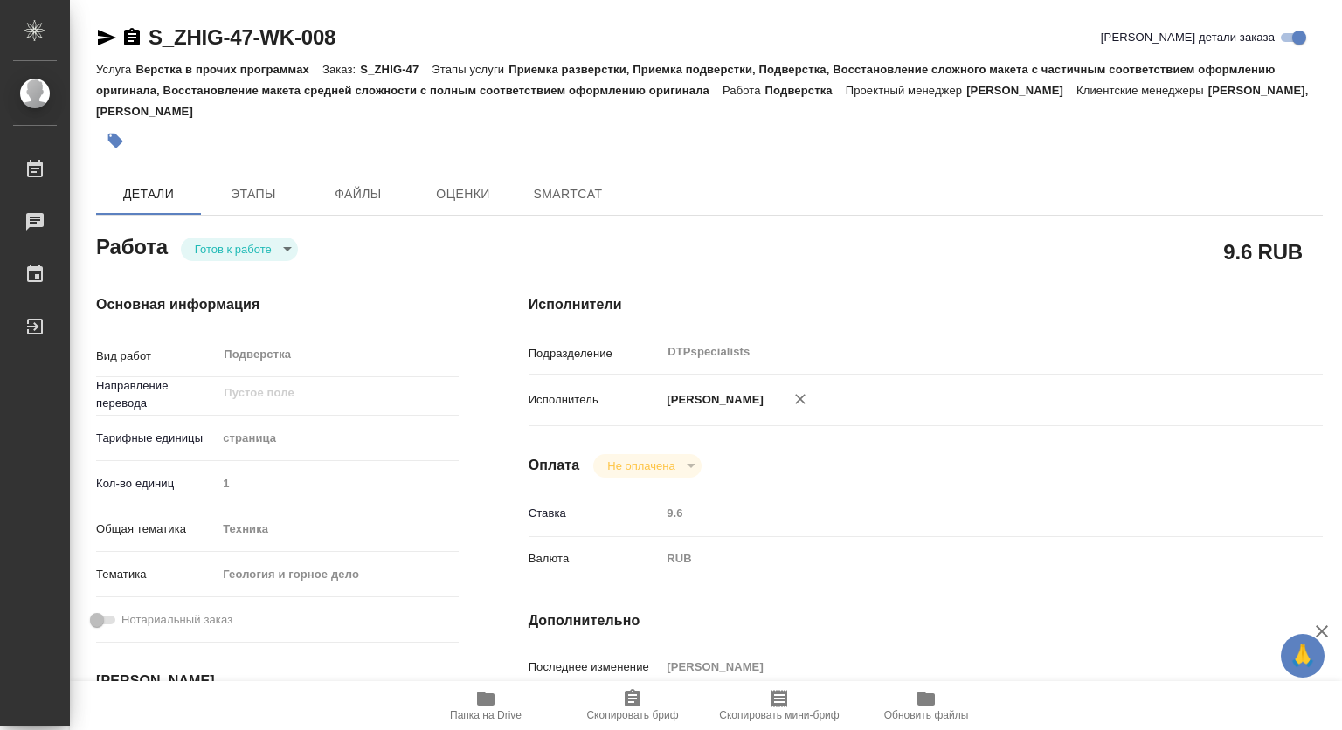
type textarea "x"
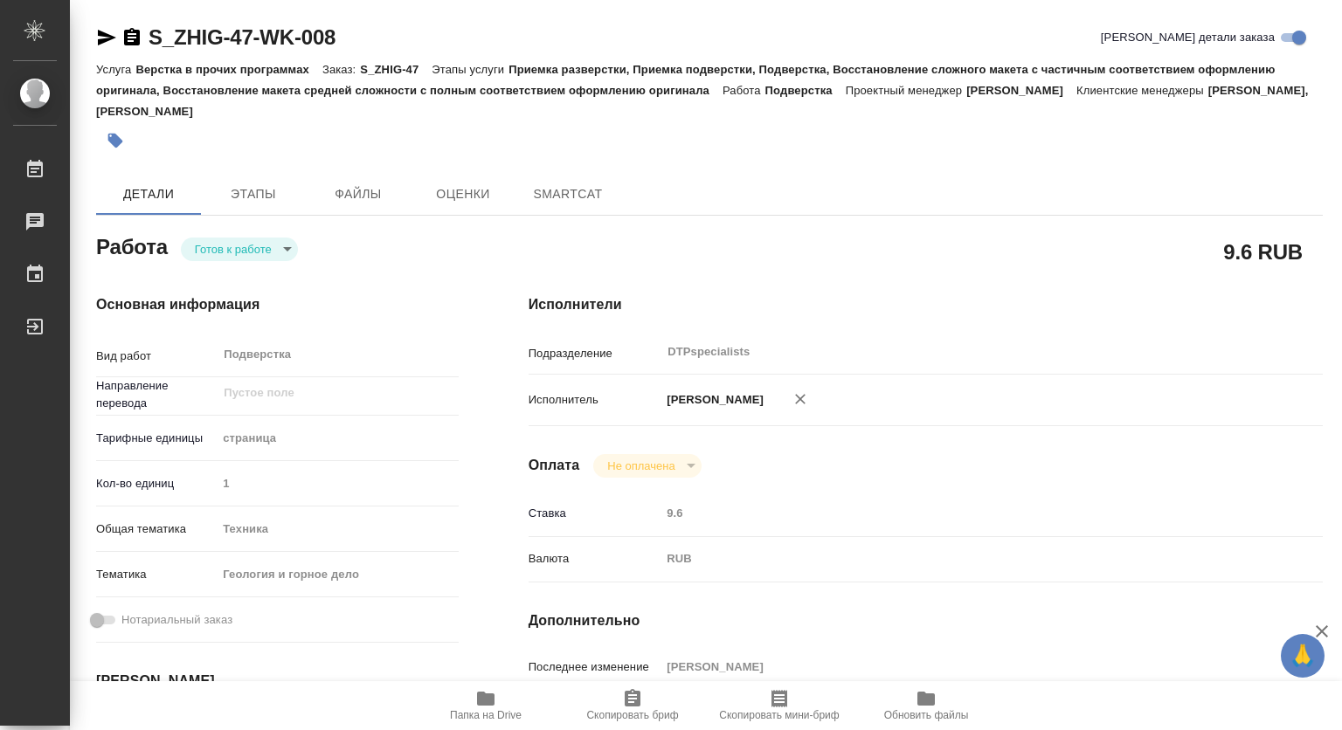
type textarea "x"
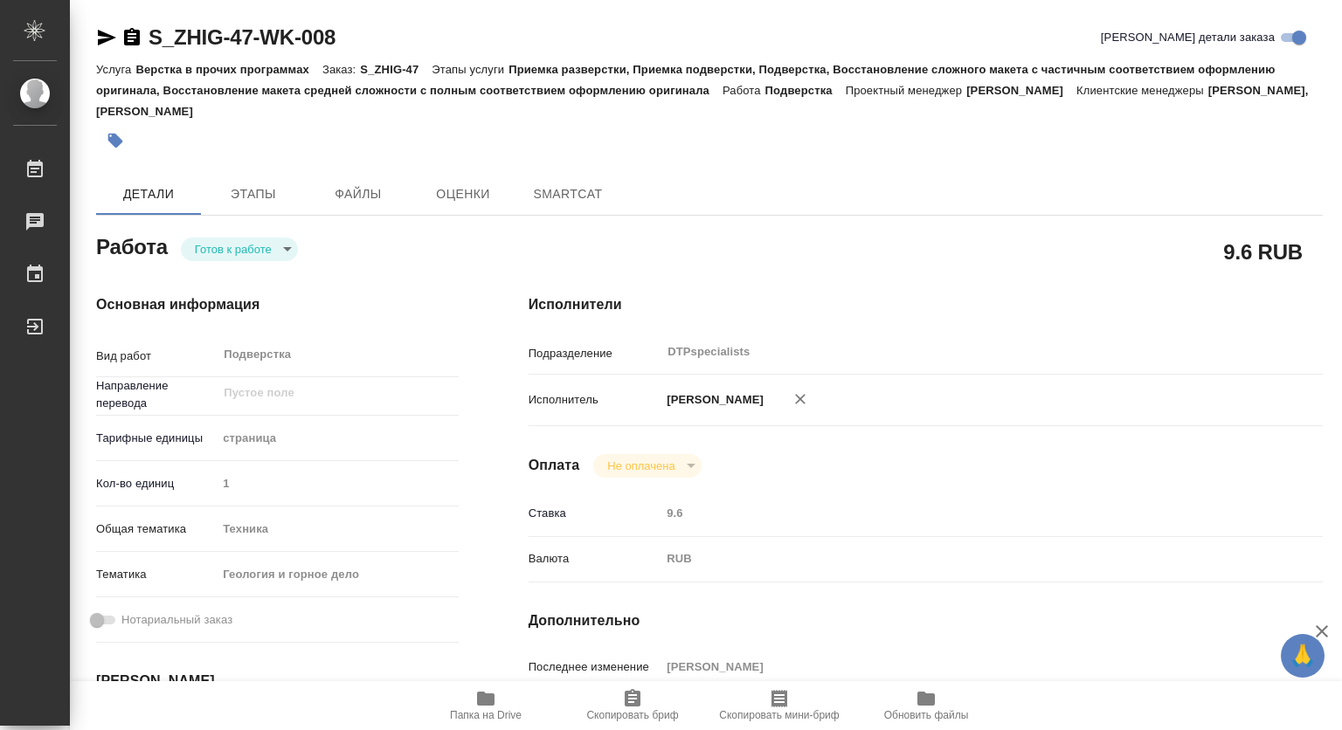
type textarea "x"
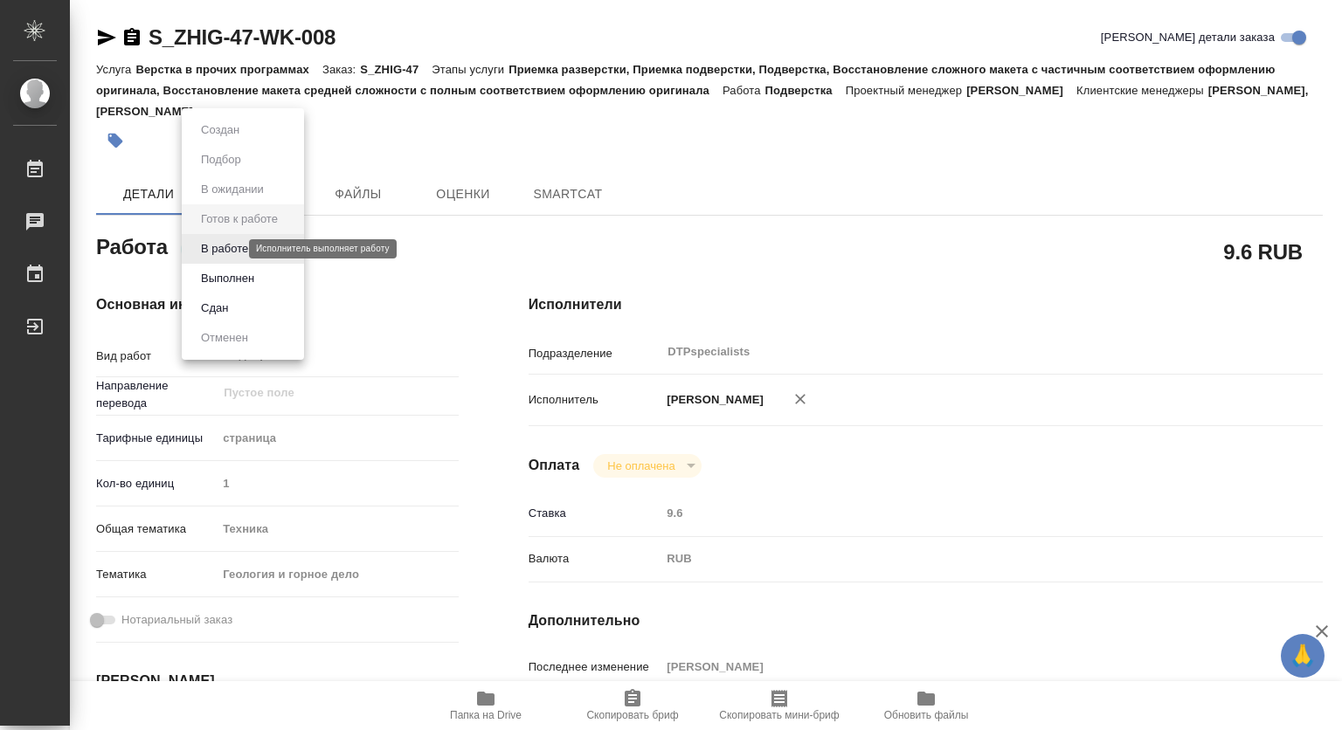
click at [209, 249] on body "🙏 .cls-1 fill:#fff; AWATERA Kovtun Svetlana Работы Чаты График Выйти S_ZHIG-47-…" at bounding box center [671, 365] width 1342 height 730
type textarea "x"
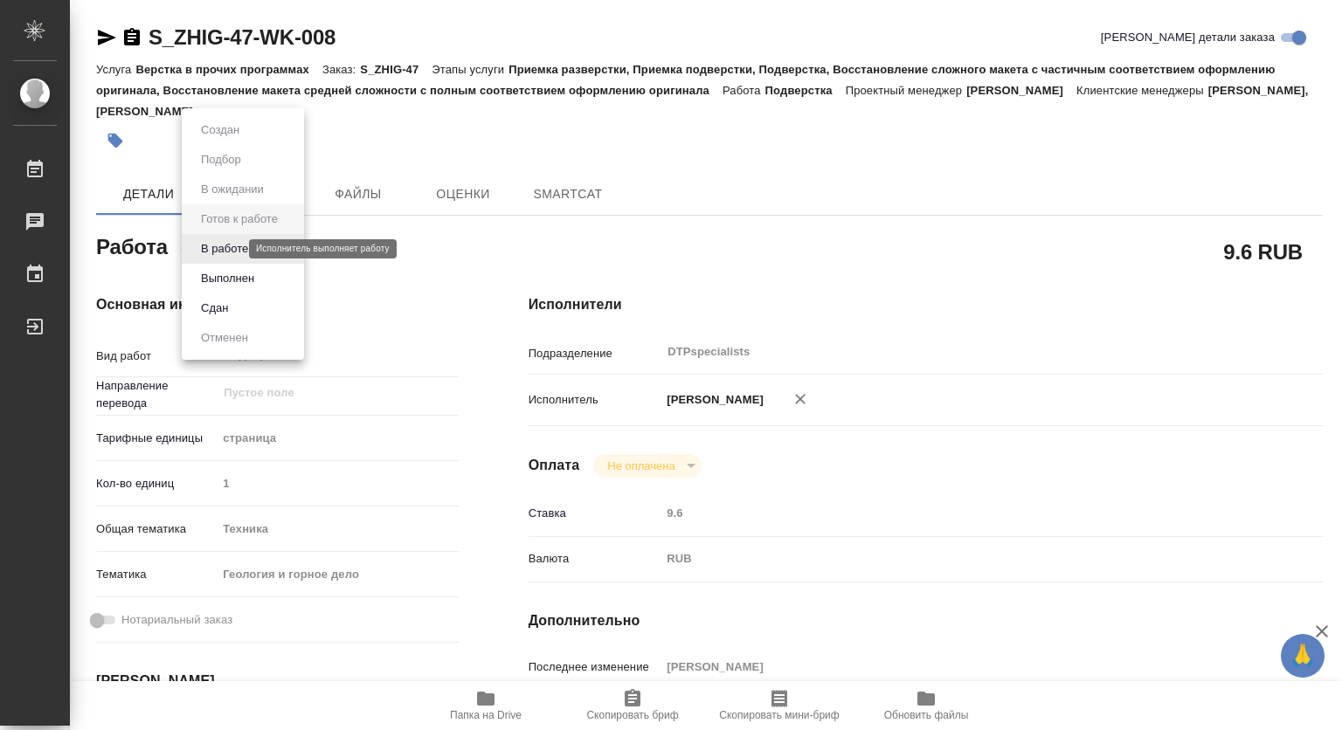
type textarea "x"
click at [216, 251] on button "В работе" at bounding box center [225, 248] width 58 height 19
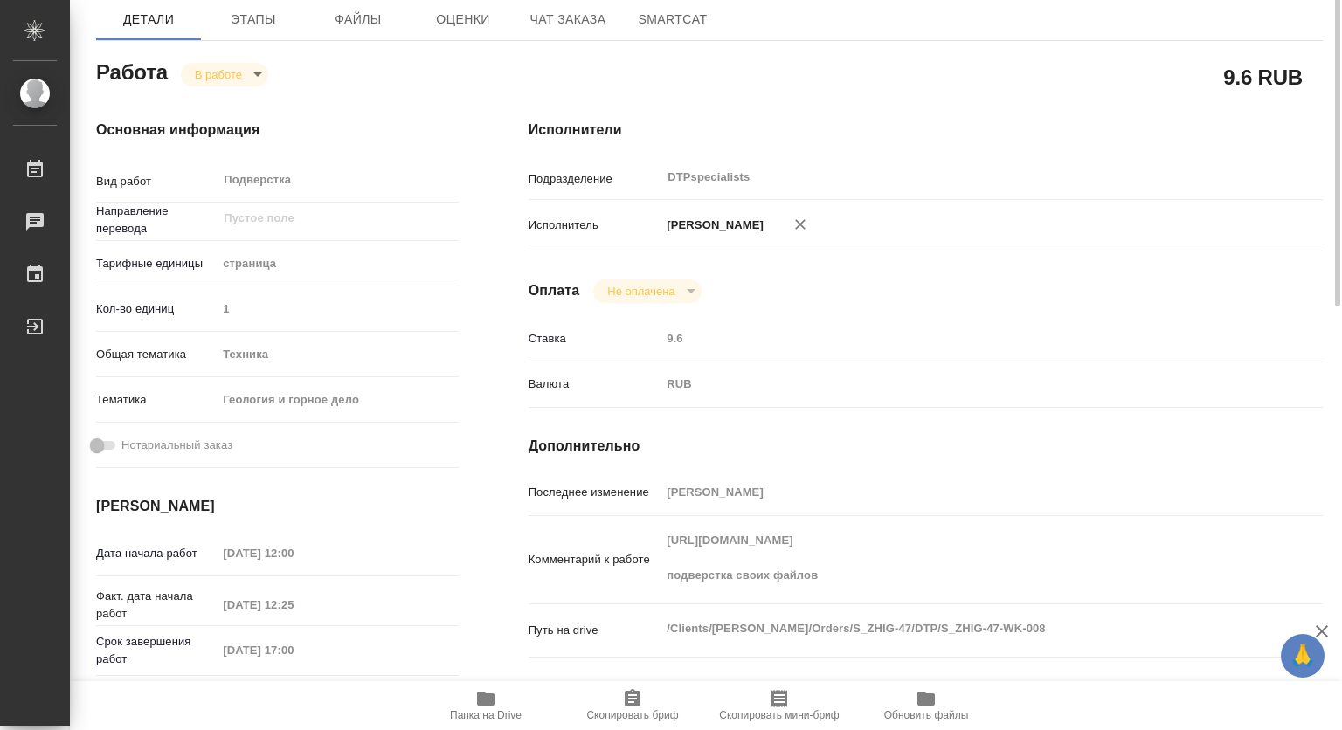
scroll to position [262, 0]
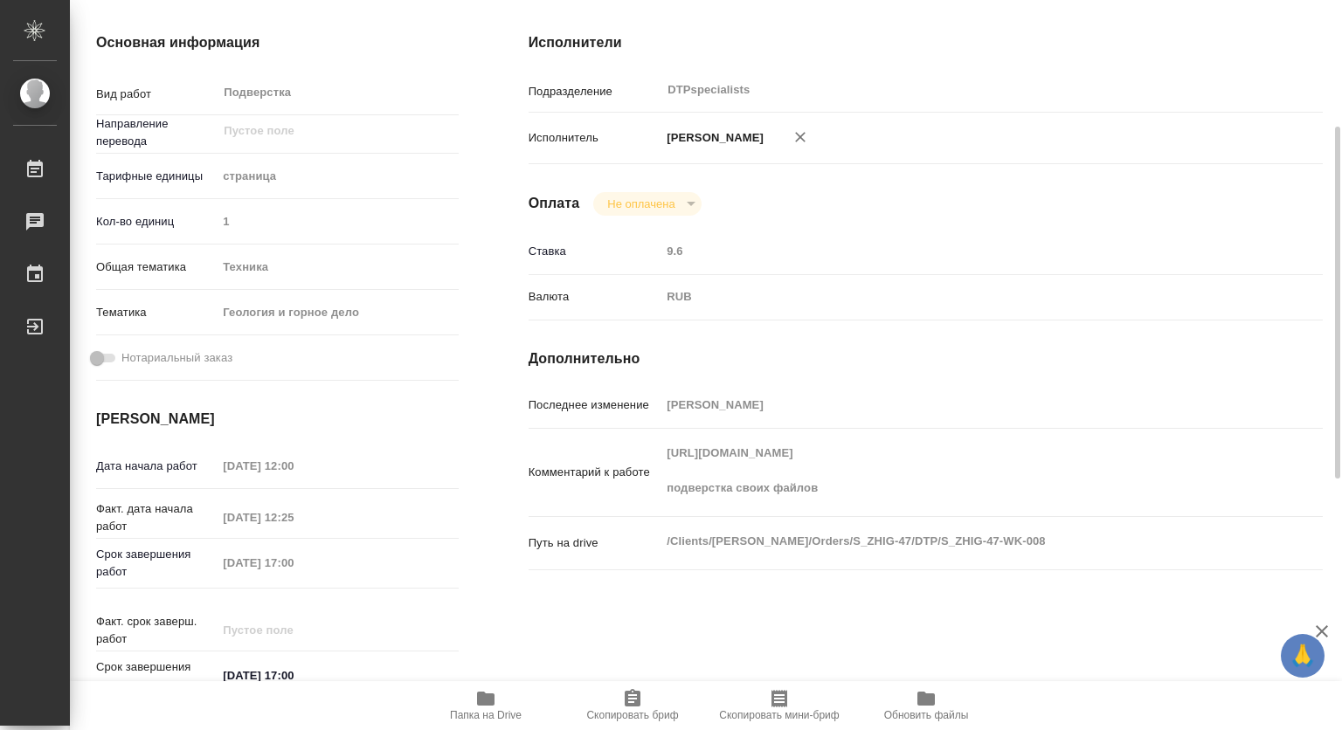
type textarea "x"
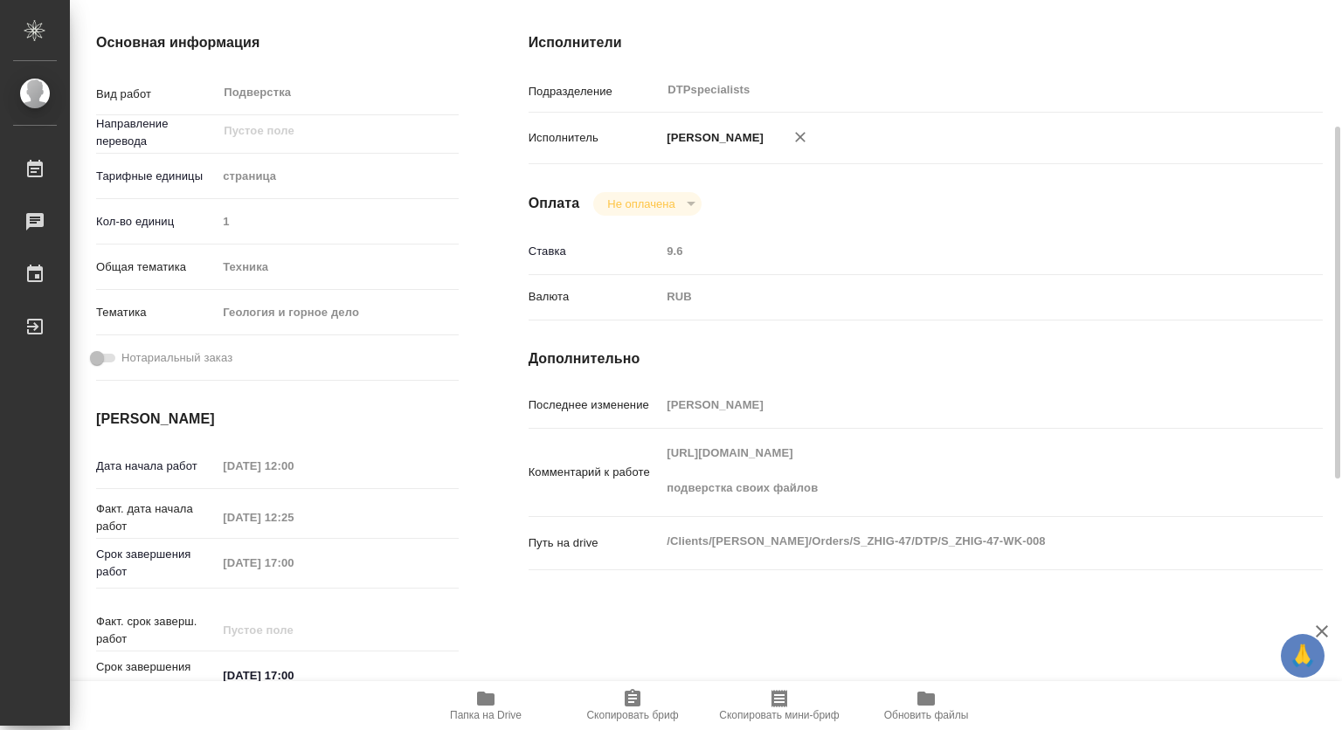
type textarea "x"
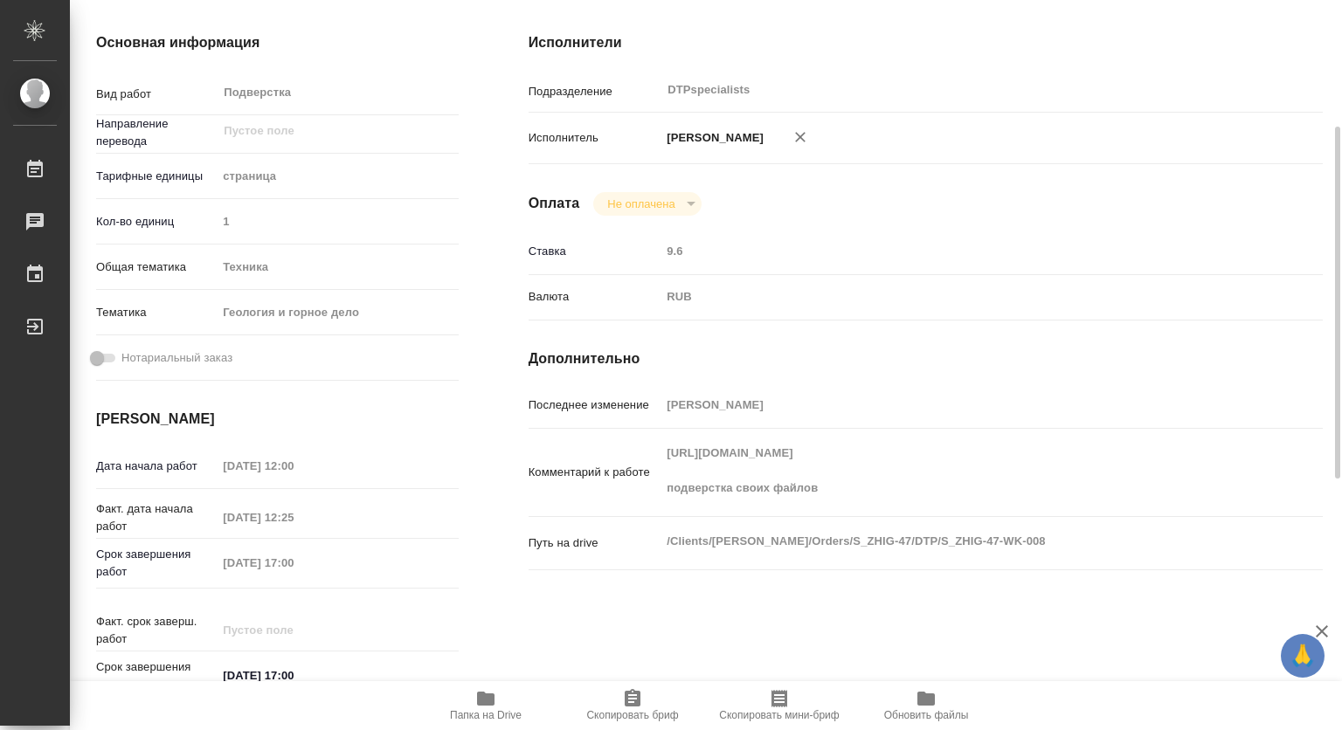
click at [590, 448] on div "Комментарий к работе https://drive.awatera.com/s/X9EDxr5tNdH2yWC подверстка сво…" at bounding box center [925, 472] width 794 height 73
click at [476, 696] on icon "button" at bounding box center [485, 698] width 21 height 21
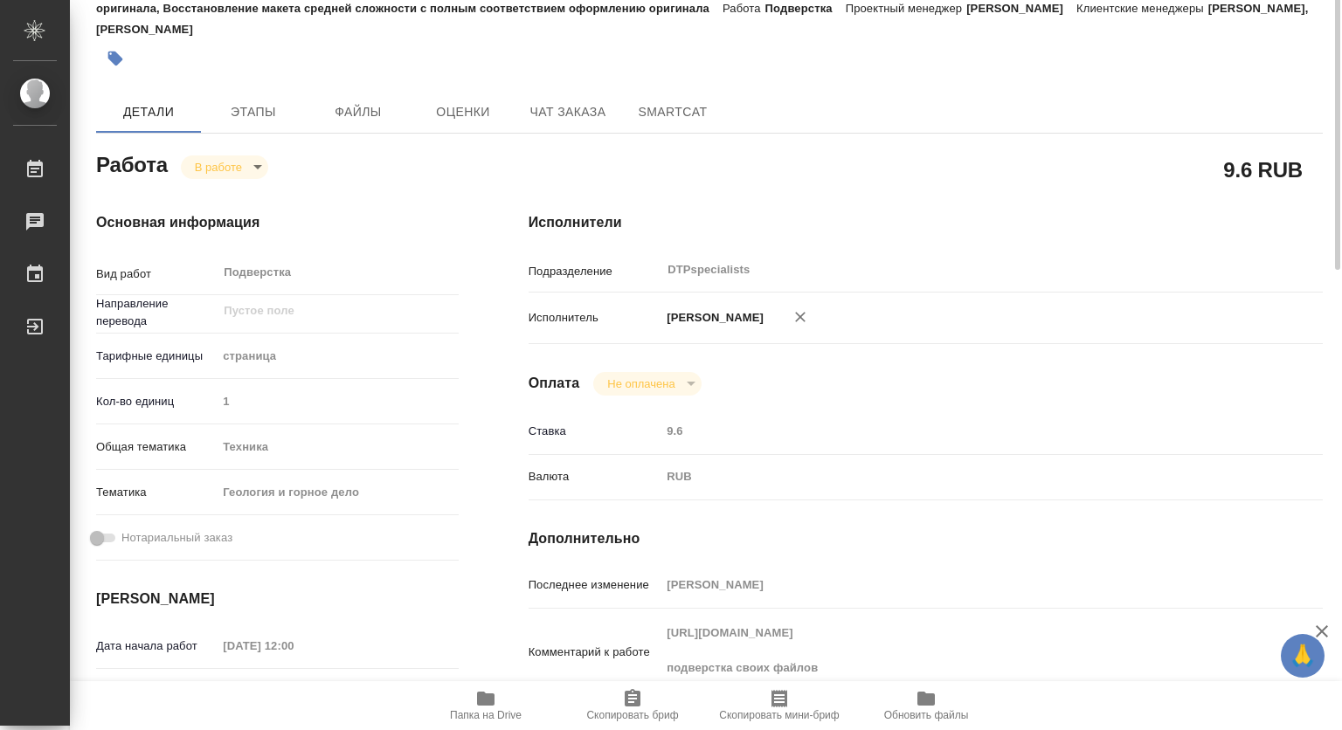
scroll to position [0, 0]
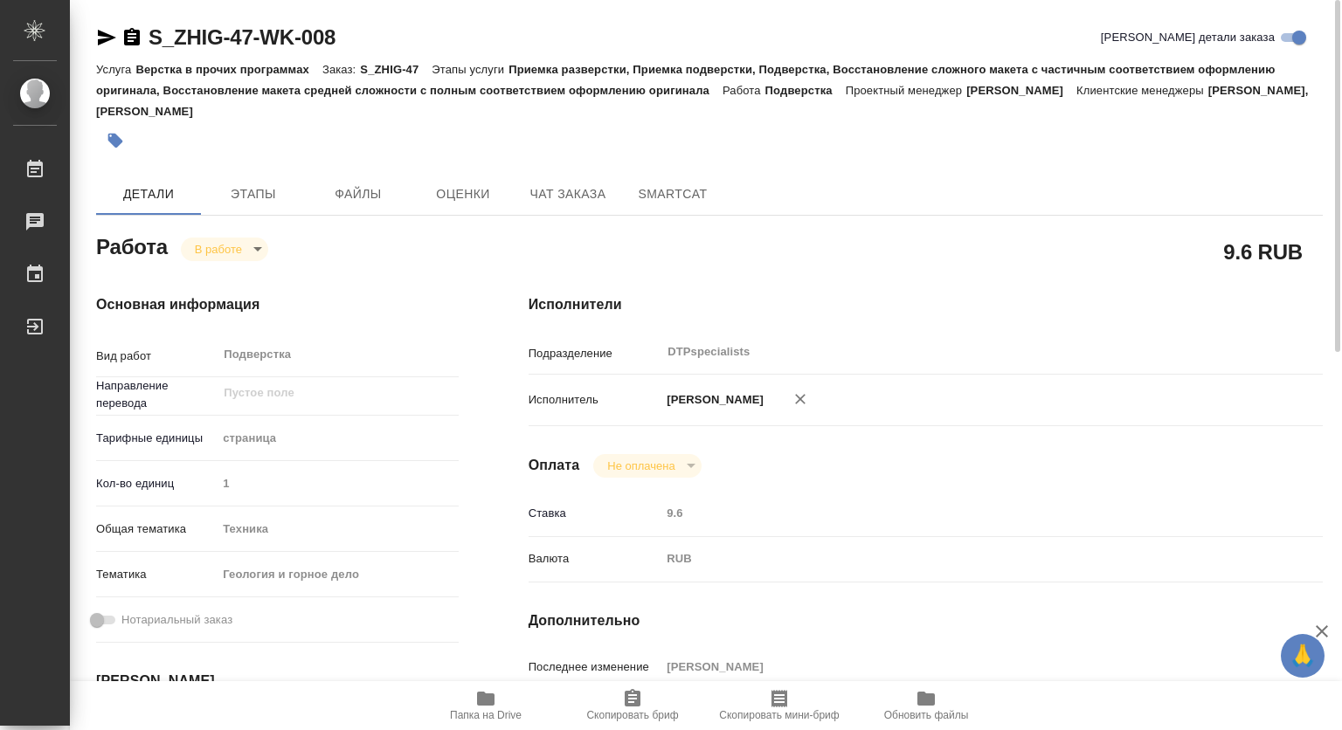
click at [230, 263] on div "Основная информация Вид работ Подверстка x ​ Направление перевода ​ Тарифные ед…" at bounding box center [277, 632] width 432 height 746
click at [222, 246] on body "🙏 .cls-1 fill:#fff; AWATERA Kovtun Svetlana Работы 0 Чаты График Выйти S_ZHIG-4…" at bounding box center [671, 365] width 1342 height 730
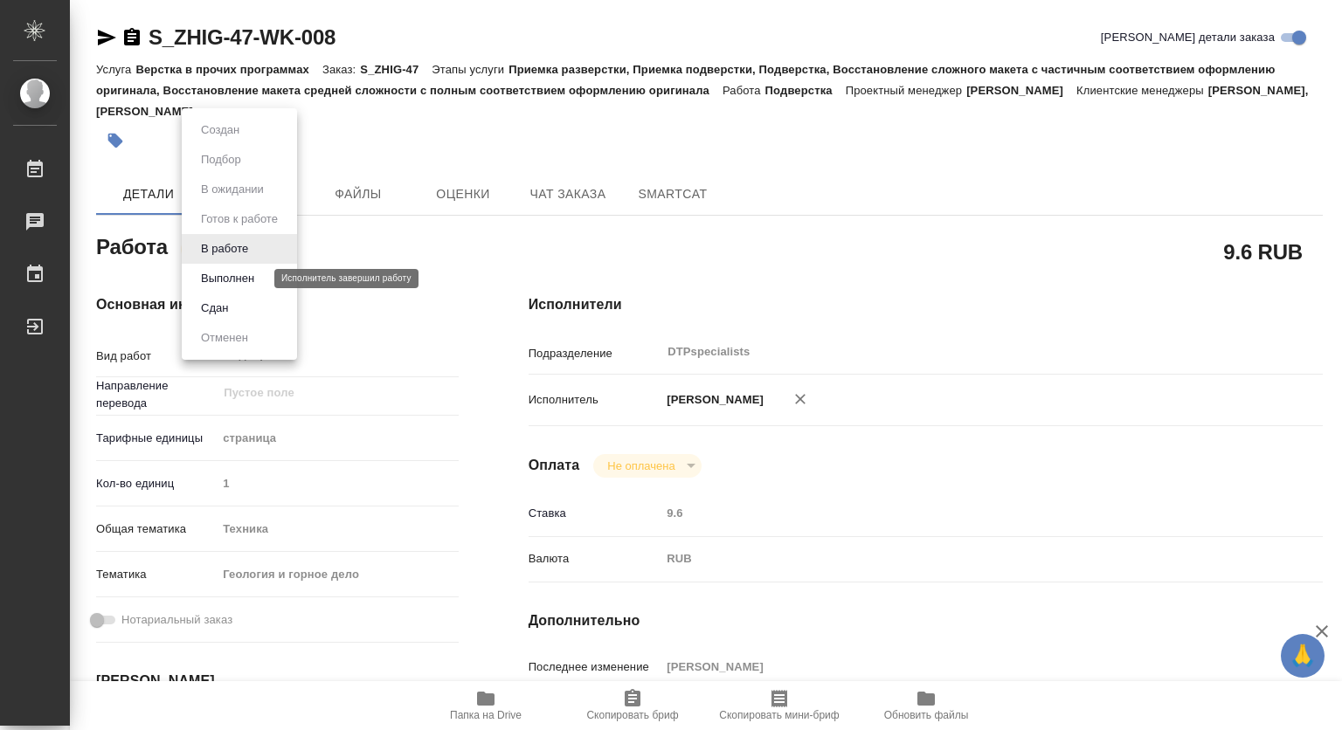
click at [222, 269] on button "Выполнен" at bounding box center [228, 278] width 64 height 19
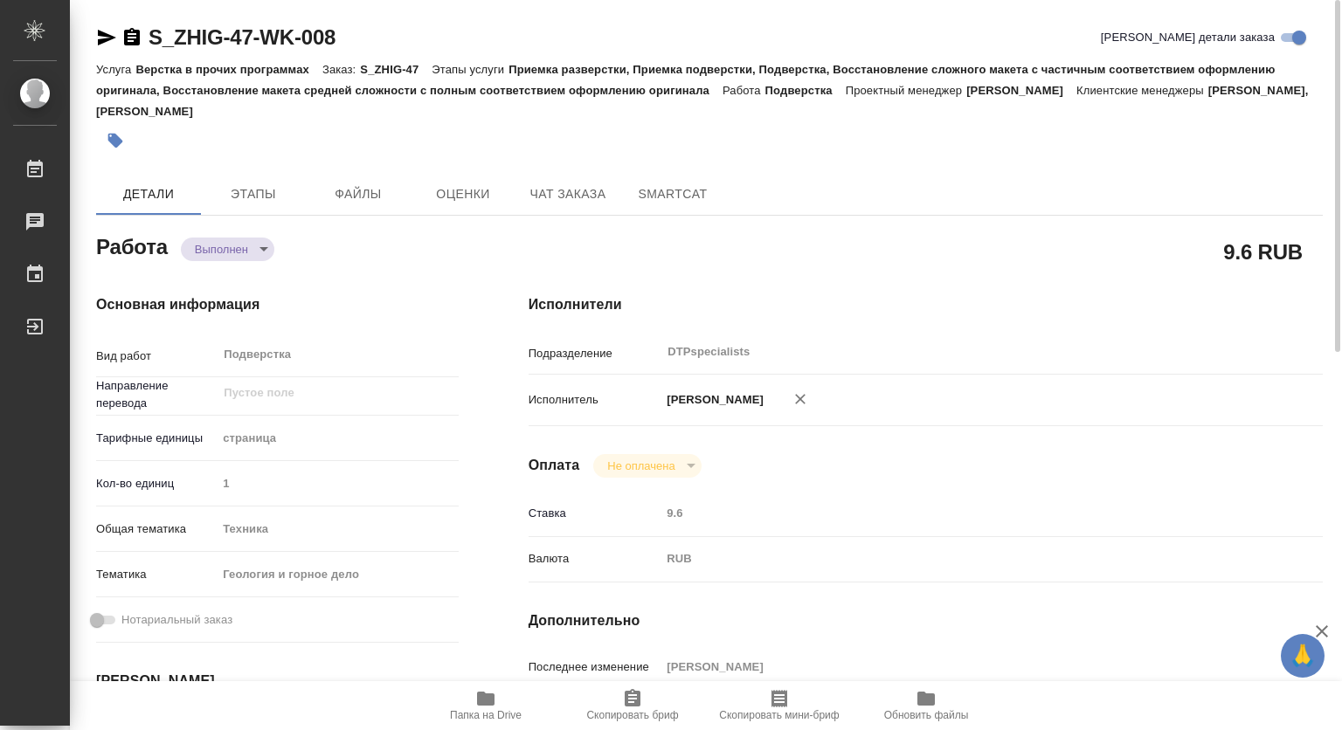
type textarea "x"
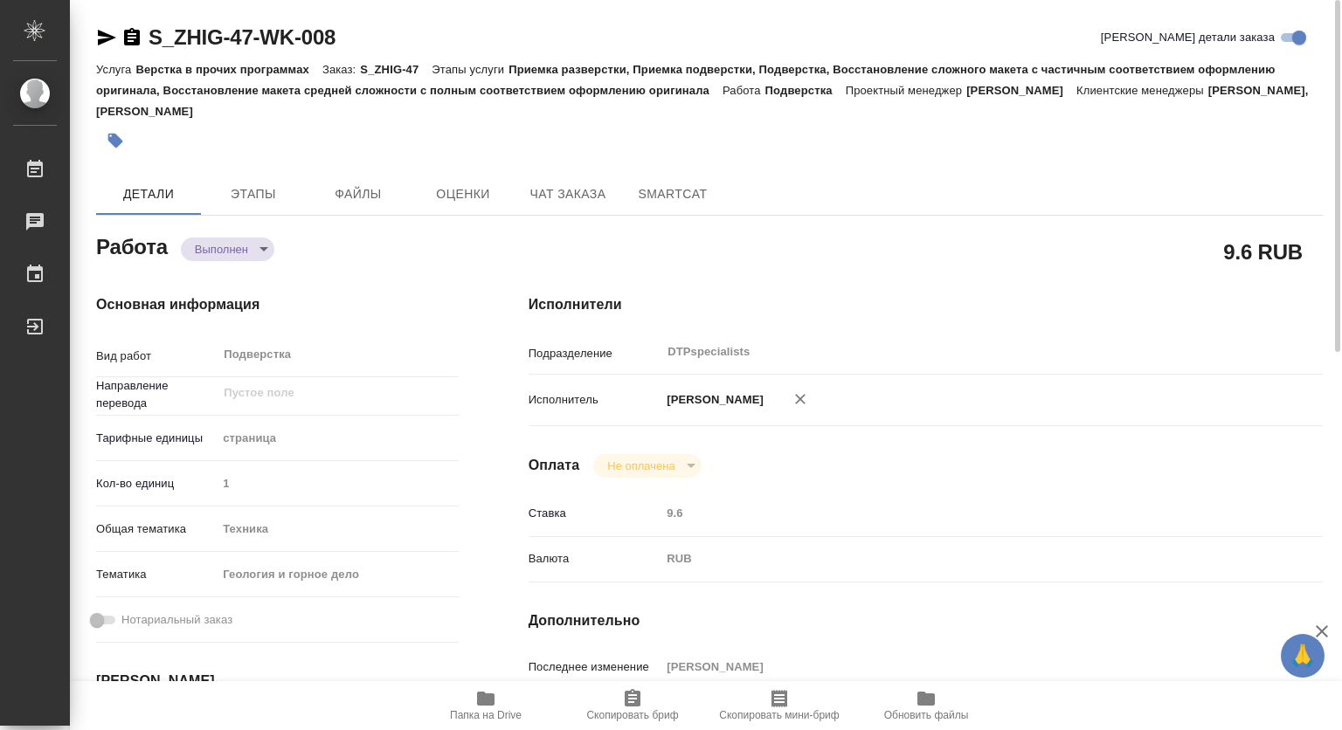
type textarea "x"
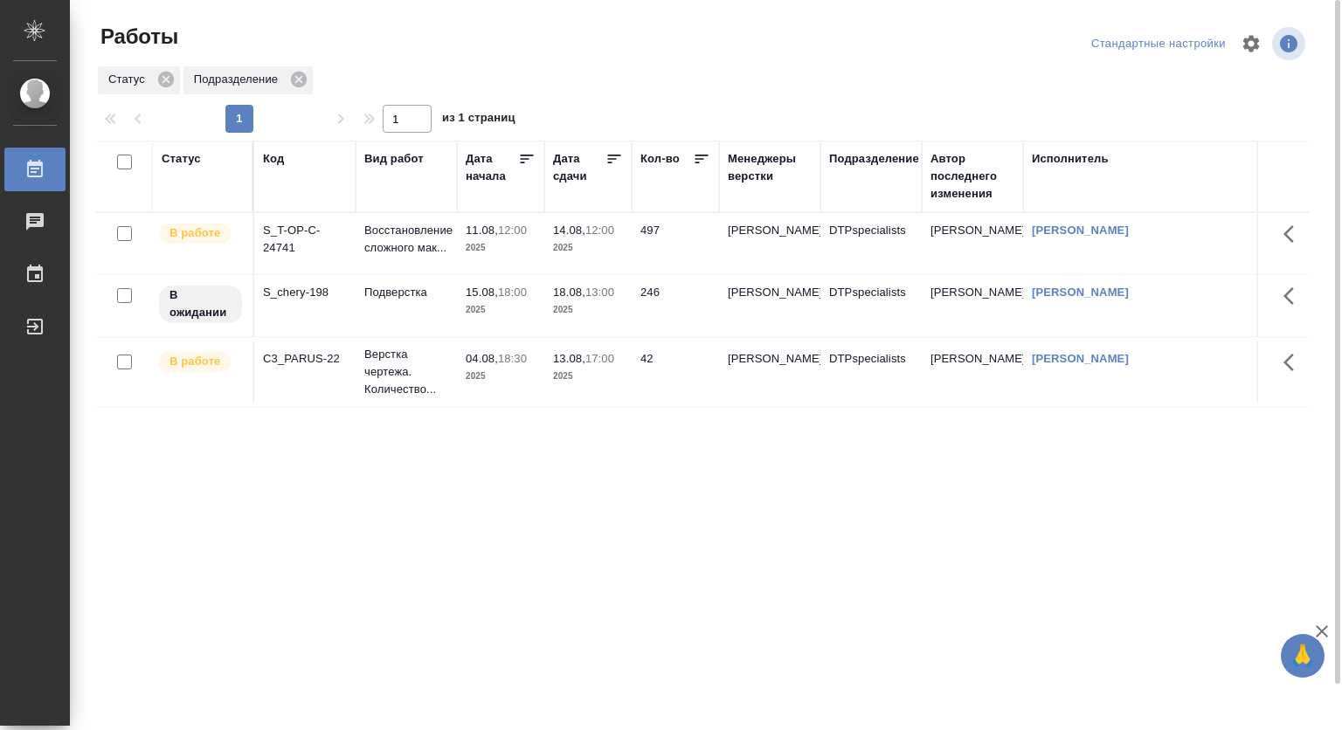
click at [507, 556] on div "Статус Код Вид работ Дата начала Дата сдачи Кол-во Менеджеры верстки Подразделе…" at bounding box center [702, 455] width 1212 height 629
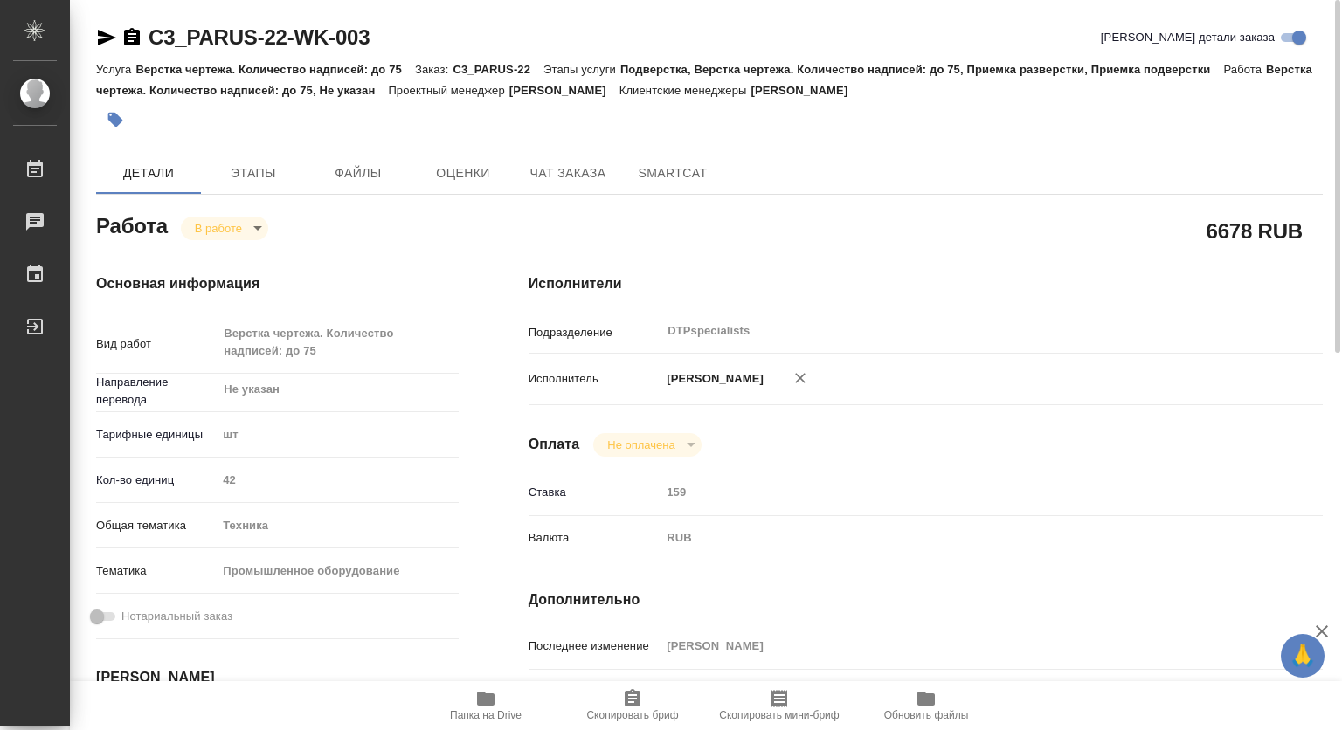
click at [495, 709] on span "Папка на Drive" at bounding box center [486, 715] width 72 height 12
